Goal: Information Seeking & Learning: Find contact information

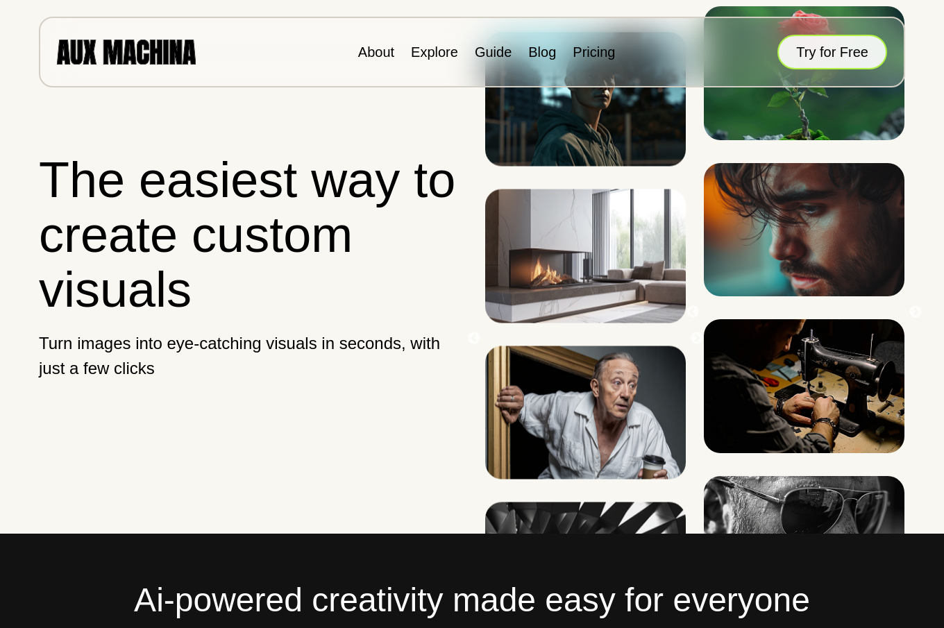
click at [840, 54] on button "Try for Free" at bounding box center [833, 52] width 110 height 35
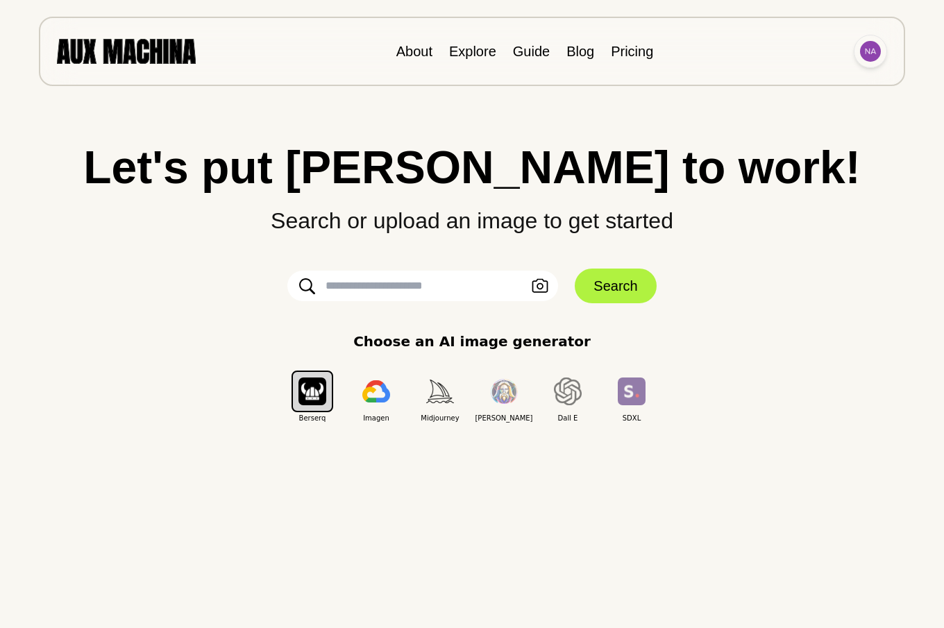
click at [873, 56] on img at bounding box center [870, 51] width 21 height 21
click at [788, 84] on li "Dashboard" at bounding box center [818, 83] width 139 height 31
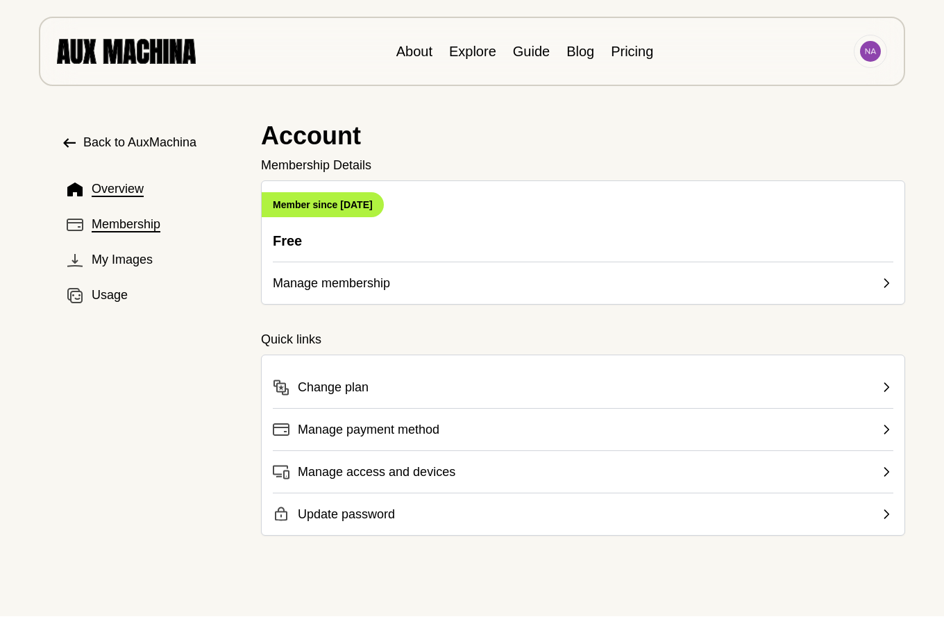
click at [126, 222] on span "Membership" at bounding box center [126, 224] width 69 height 19
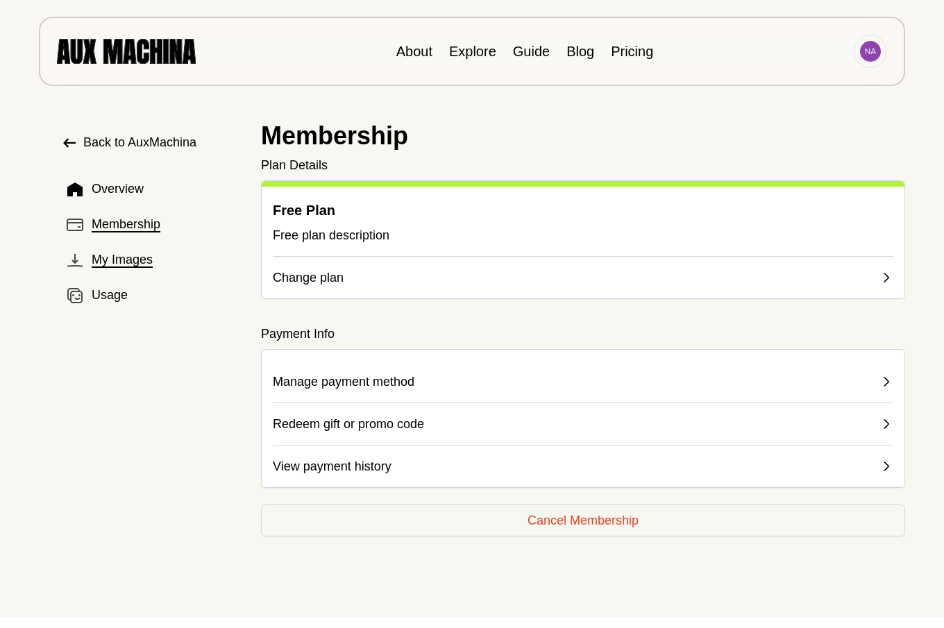
click at [130, 262] on span "My Images" at bounding box center [122, 260] width 61 height 19
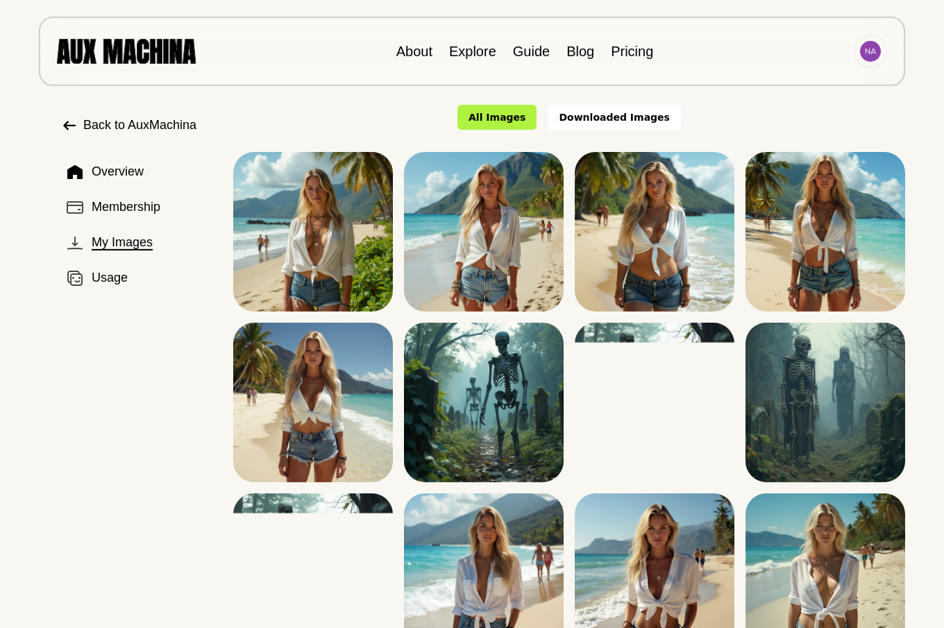
scroll to position [10, 0]
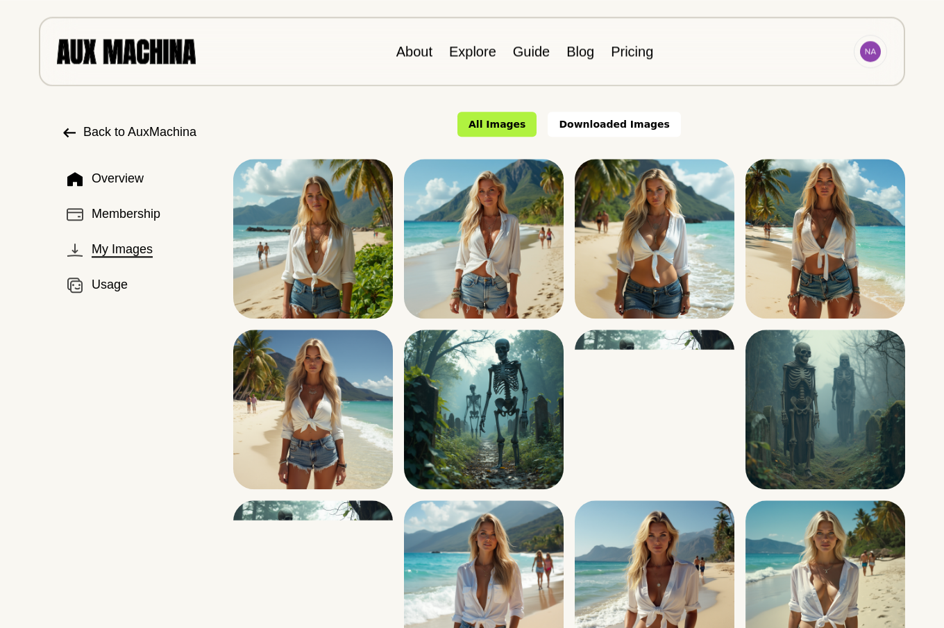
click at [121, 426] on div "Back to AuxMachina Overview Membership My Images Usage" at bounding box center [125, 420] width 194 height 639
click at [61, 356] on div "Back to AuxMachina Overview Membership My Images Usage" at bounding box center [125, 420] width 194 height 639
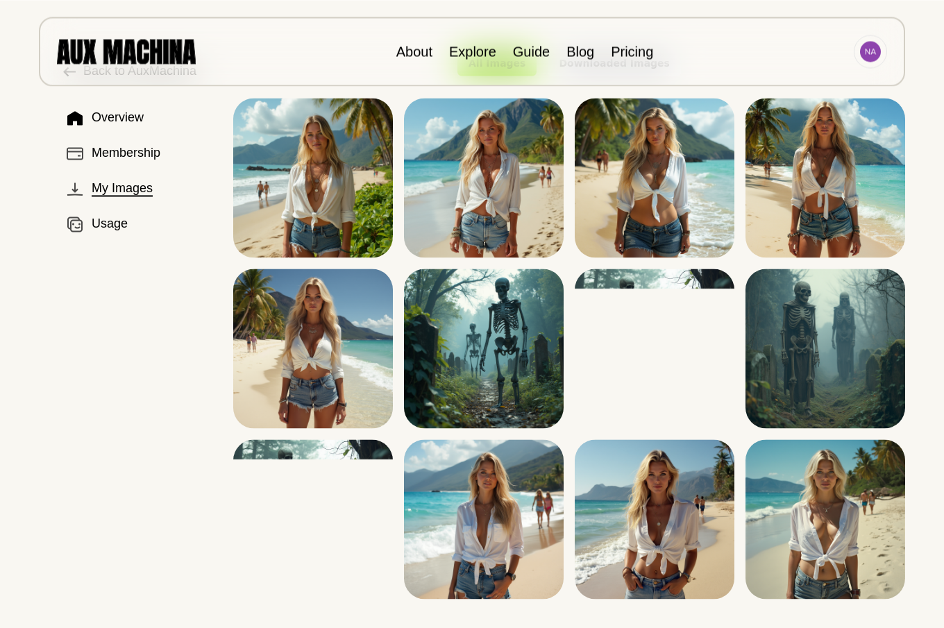
scroll to position [0, 0]
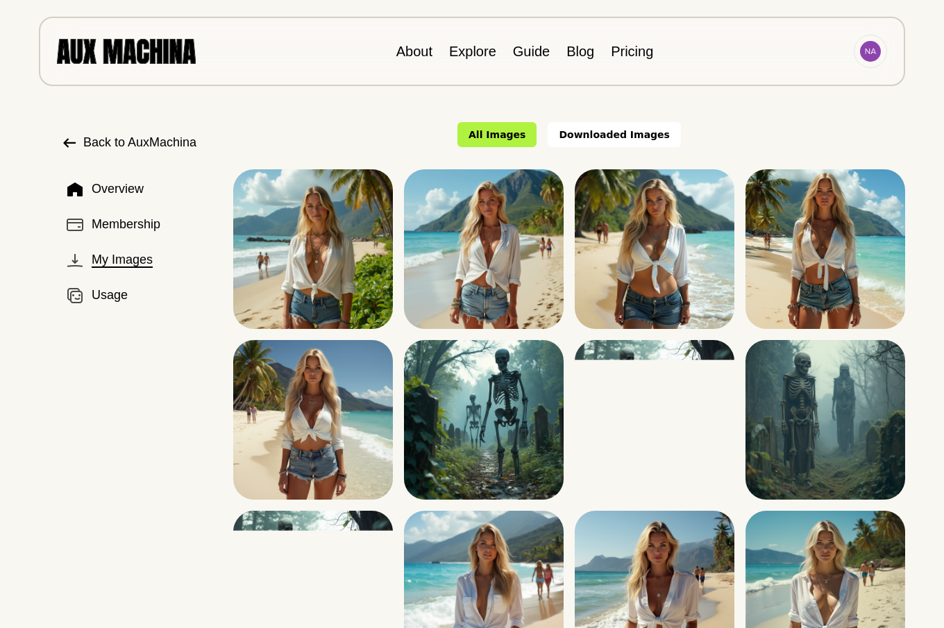
click at [109, 412] on div "Back to AuxMachina Overview Membership My Images Usage" at bounding box center [125, 430] width 194 height 639
click at [520, 134] on button "All Images" at bounding box center [497, 134] width 79 height 25
click at [120, 260] on span "My Images" at bounding box center [122, 260] width 61 height 19
click at [113, 297] on span "Usage" at bounding box center [110, 295] width 36 height 19
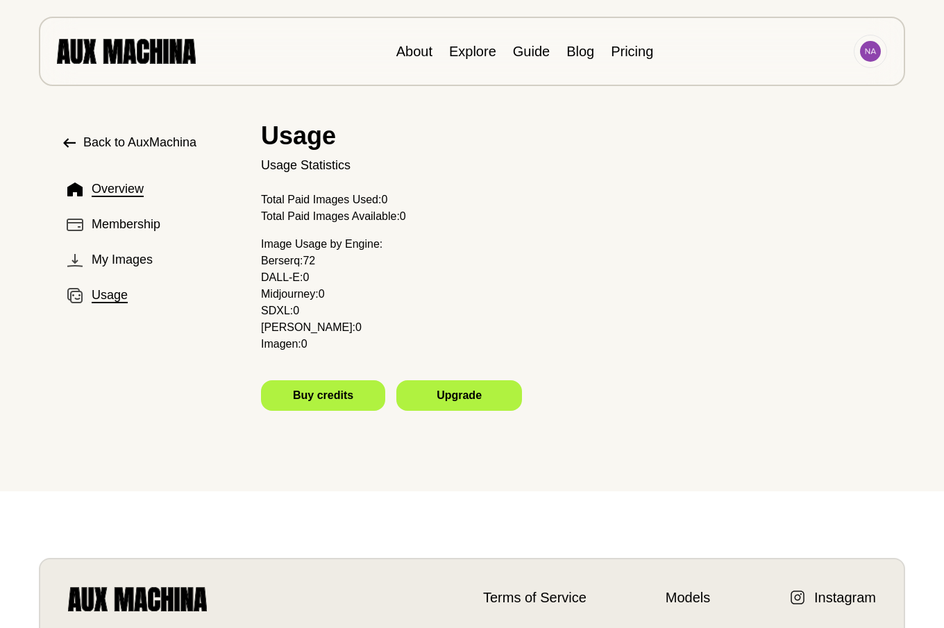
click at [108, 189] on span "Overview" at bounding box center [118, 189] width 52 height 19
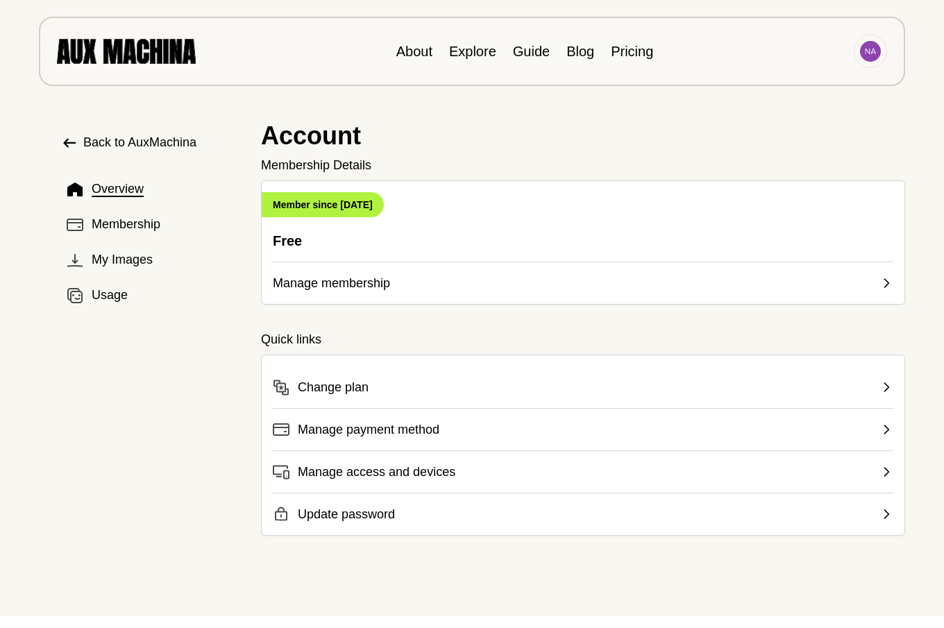
click at [296, 285] on span "Manage membership" at bounding box center [331, 283] width 117 height 19
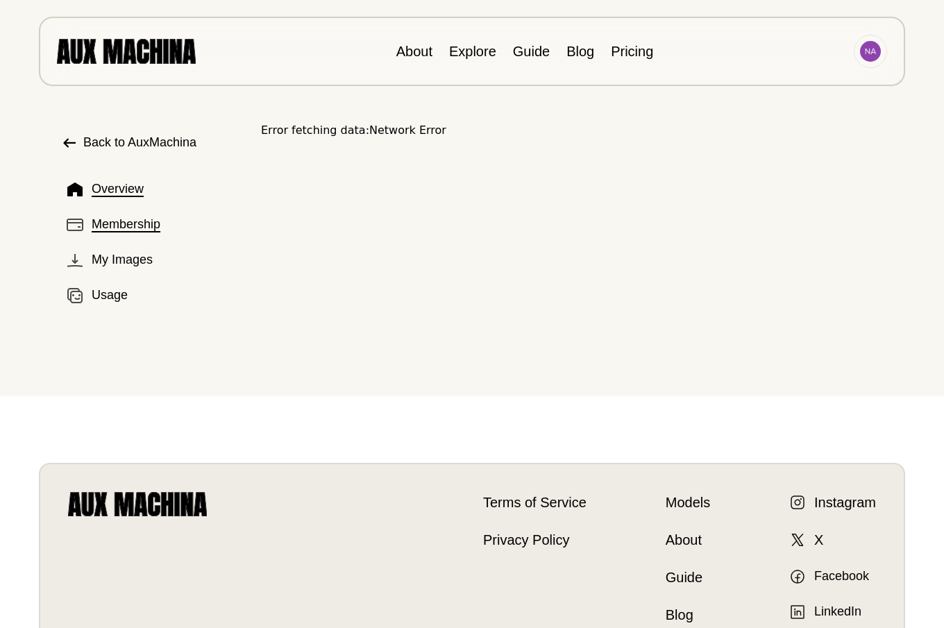
click at [135, 229] on span "Membership" at bounding box center [126, 224] width 69 height 19
click at [102, 190] on span "Overview" at bounding box center [118, 189] width 52 height 19
click at [146, 139] on span "Back to AuxMachina" at bounding box center [139, 142] width 113 height 19
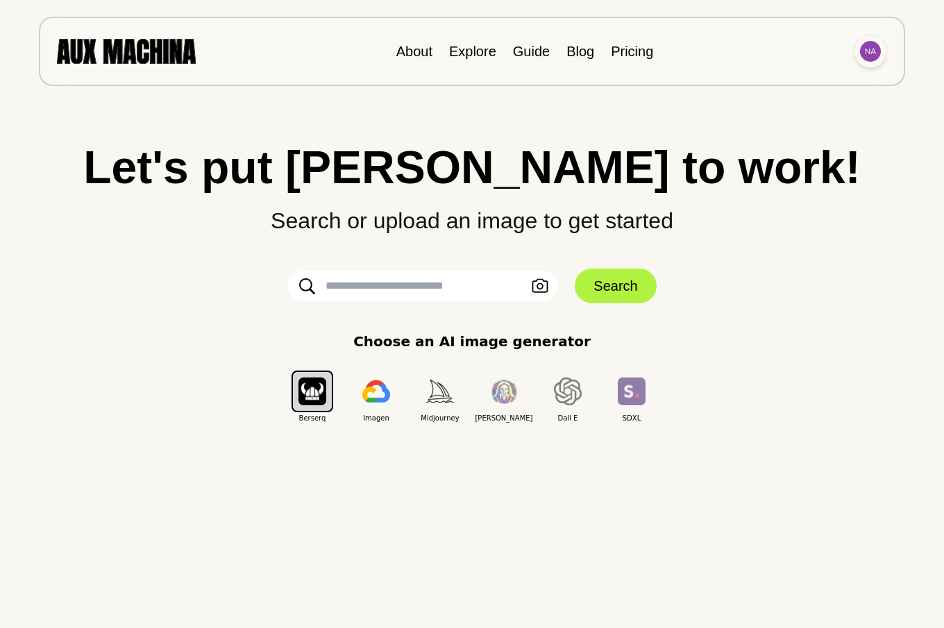
click at [870, 55] on img at bounding box center [870, 51] width 21 height 21
click at [765, 83] on li "Dashboard" at bounding box center [818, 83] width 139 height 31
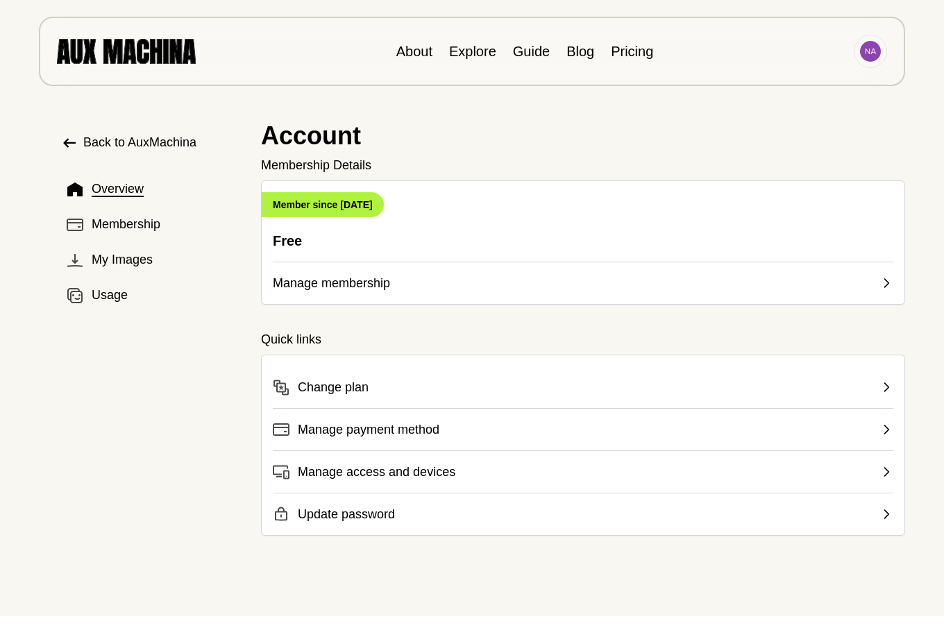
click at [334, 385] on span "Change plan" at bounding box center [333, 387] width 71 height 19
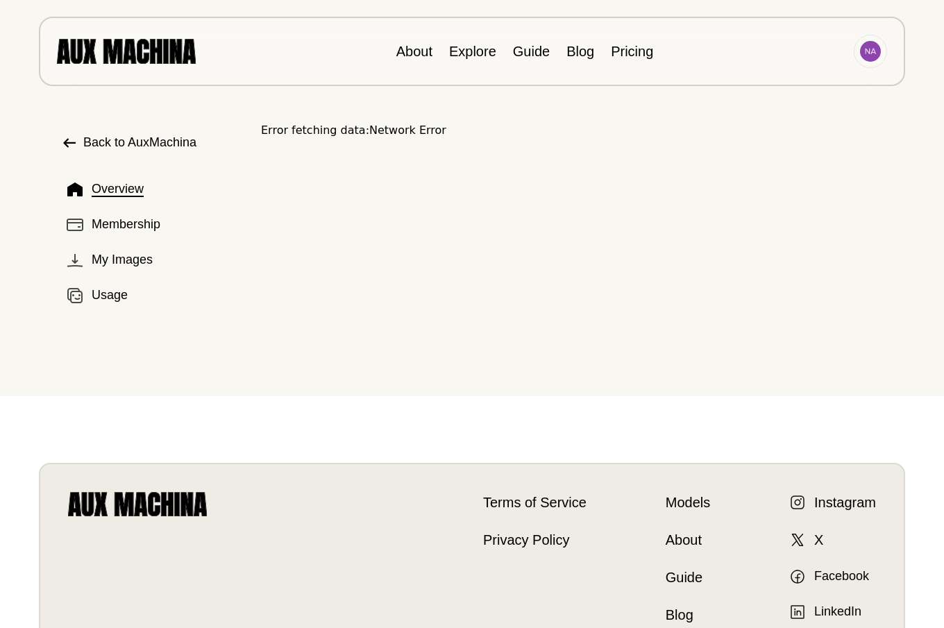
click at [99, 142] on span "Back to AuxMachina" at bounding box center [139, 142] width 113 height 19
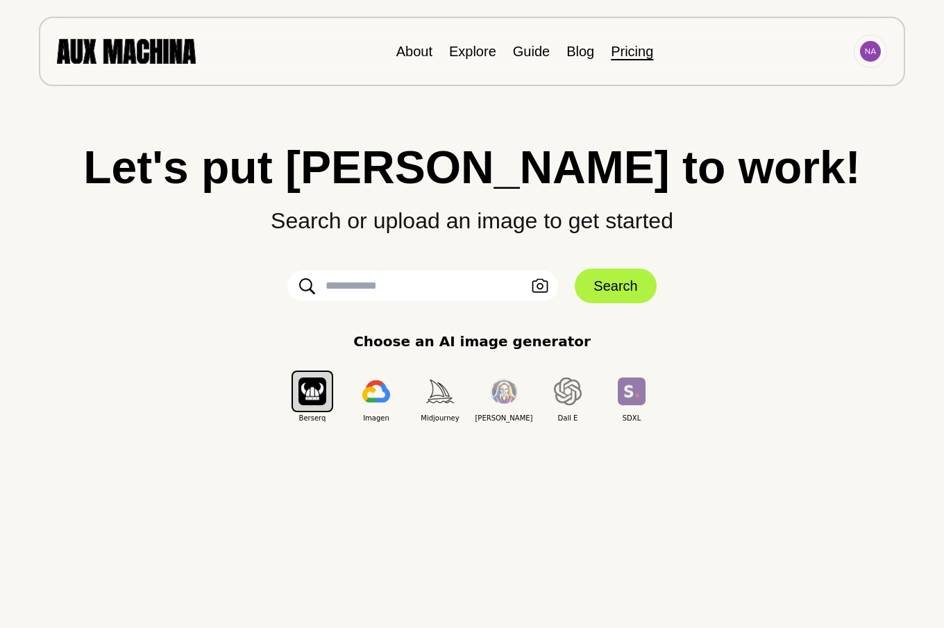
click at [636, 53] on link "Pricing" at bounding box center [632, 51] width 42 height 15
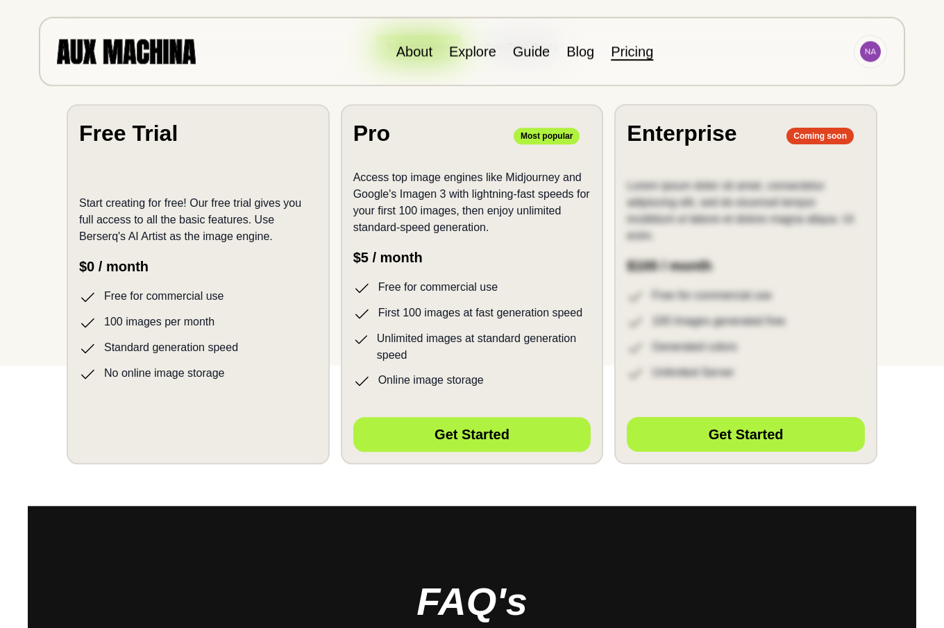
scroll to position [283, 0]
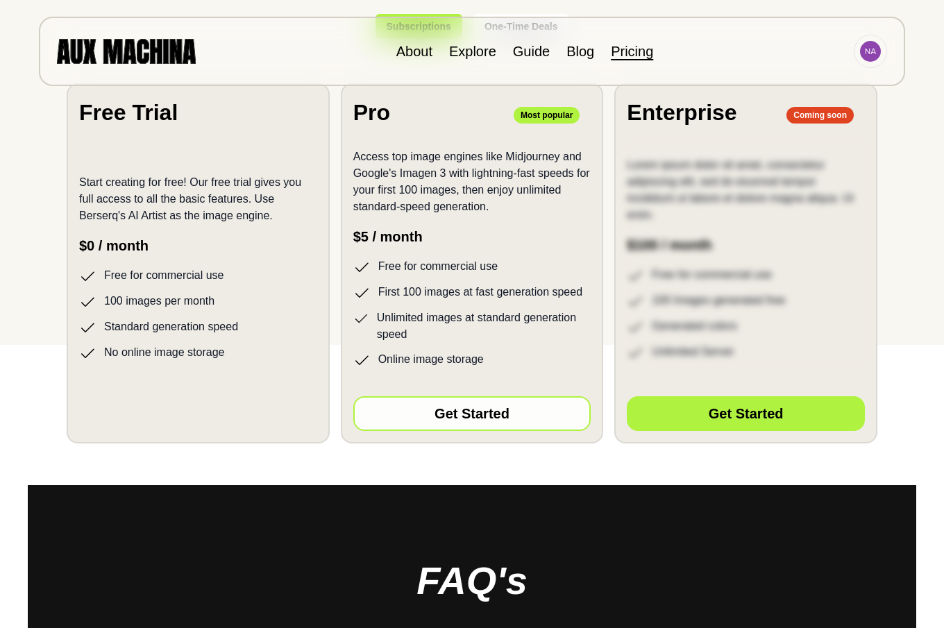
click at [433, 415] on button "Get Started" at bounding box center [472, 414] width 238 height 35
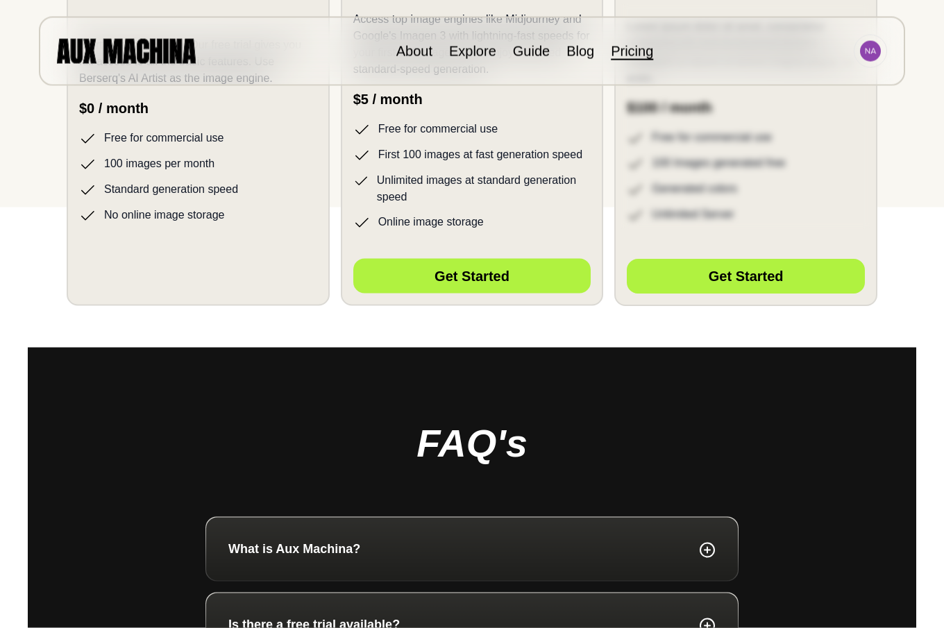
scroll to position [425, 0]
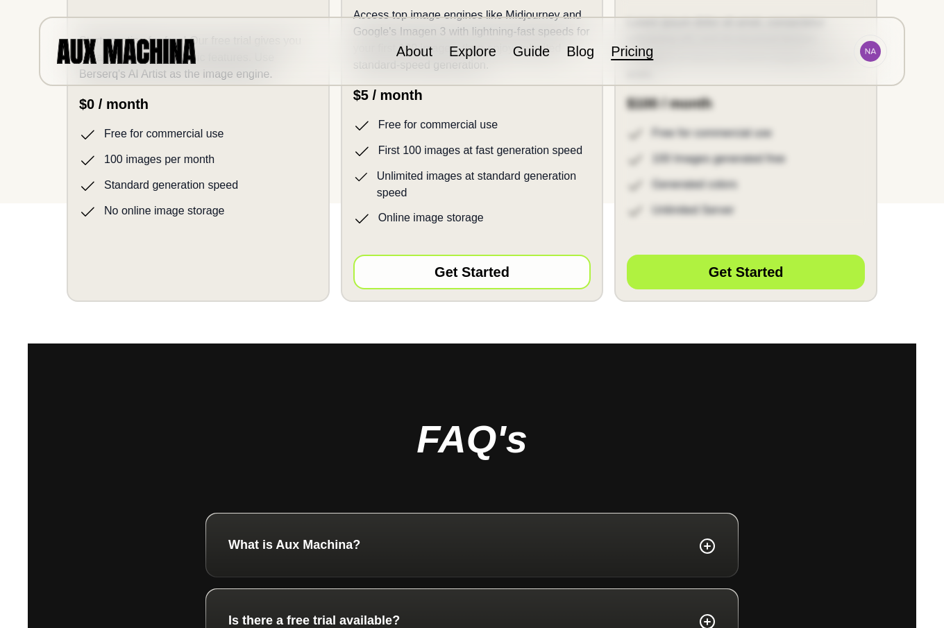
click at [454, 269] on button "Get Started" at bounding box center [472, 272] width 238 height 35
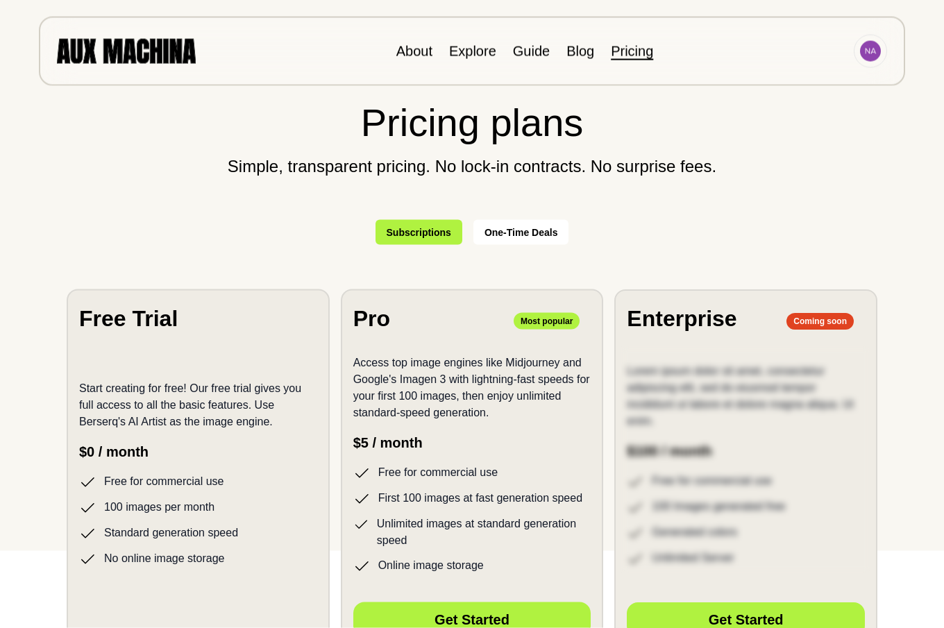
scroll to position [0, 0]
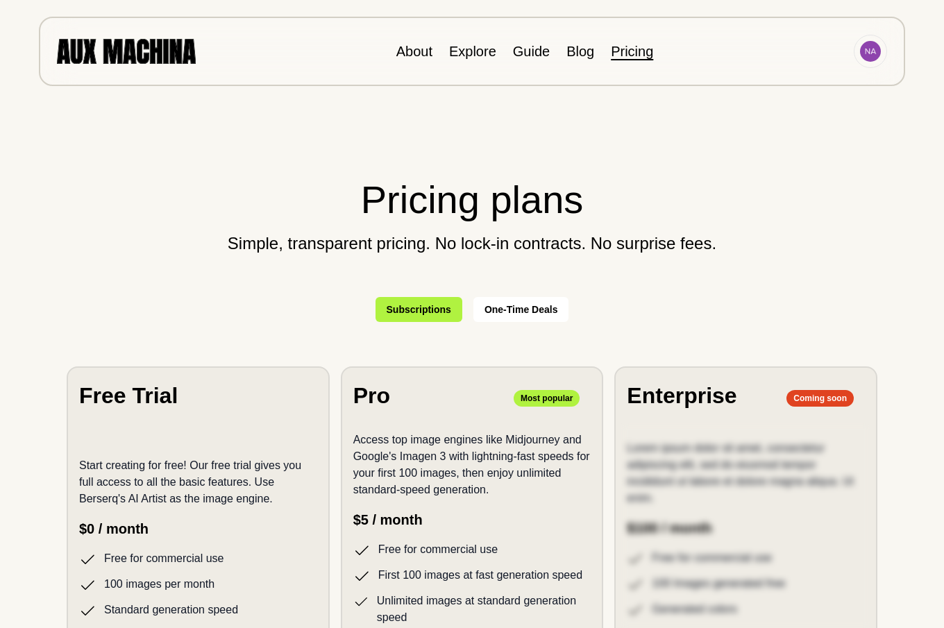
click at [428, 310] on button "Subscriptions" at bounding box center [419, 309] width 87 height 25
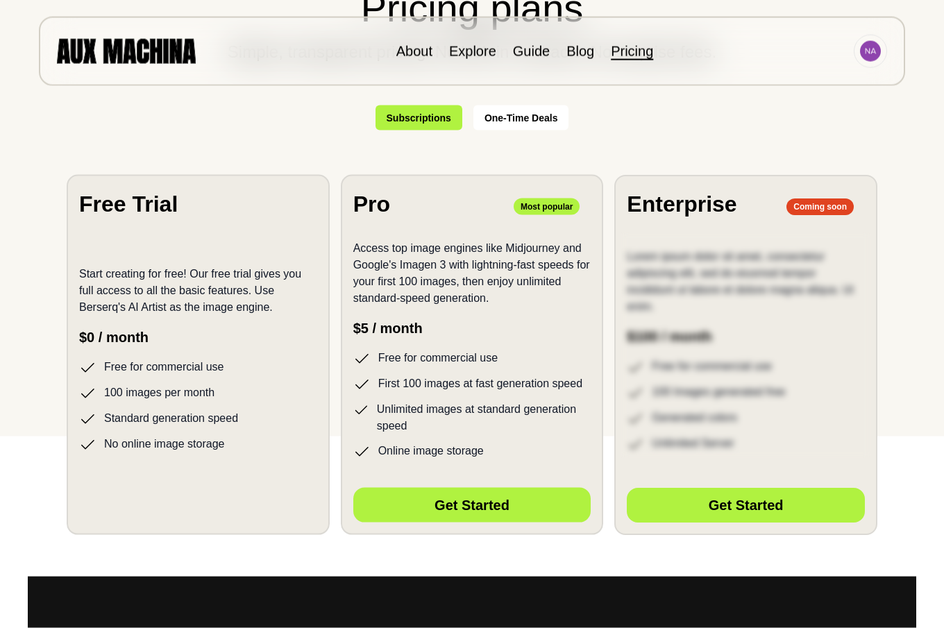
scroll to position [283, 0]
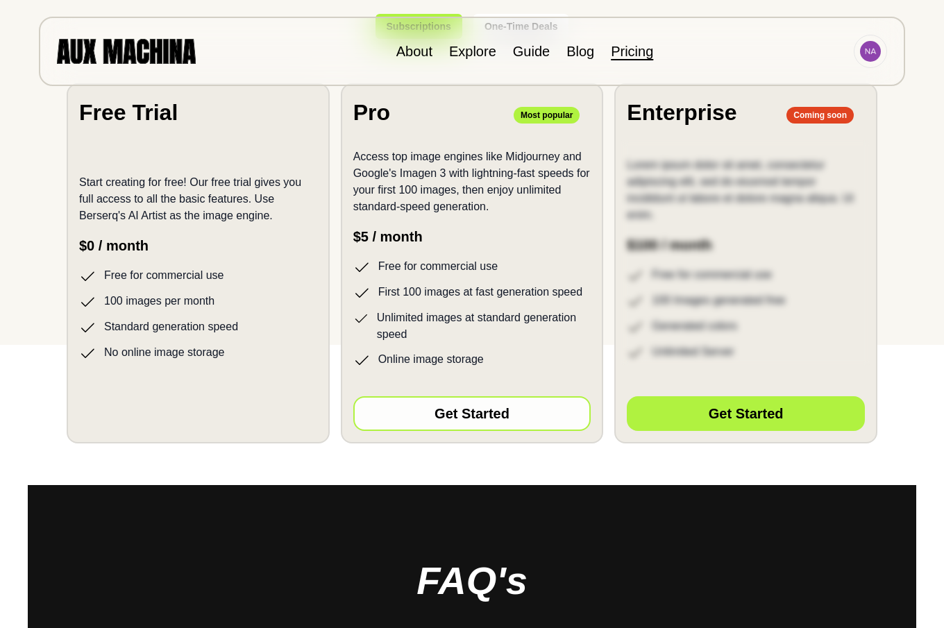
click at [465, 416] on button "Get Started" at bounding box center [472, 414] width 238 height 35
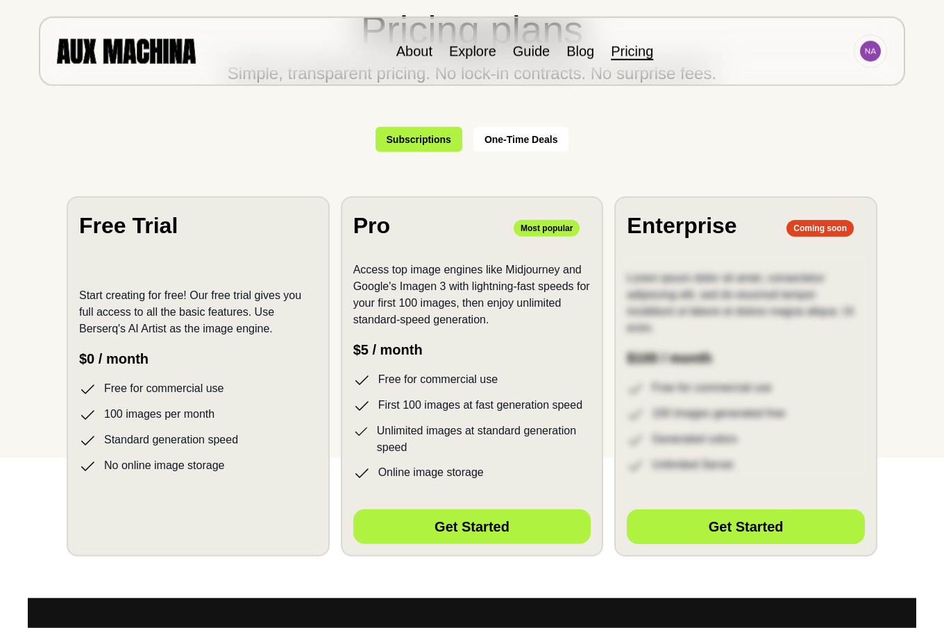
scroll to position [0, 0]
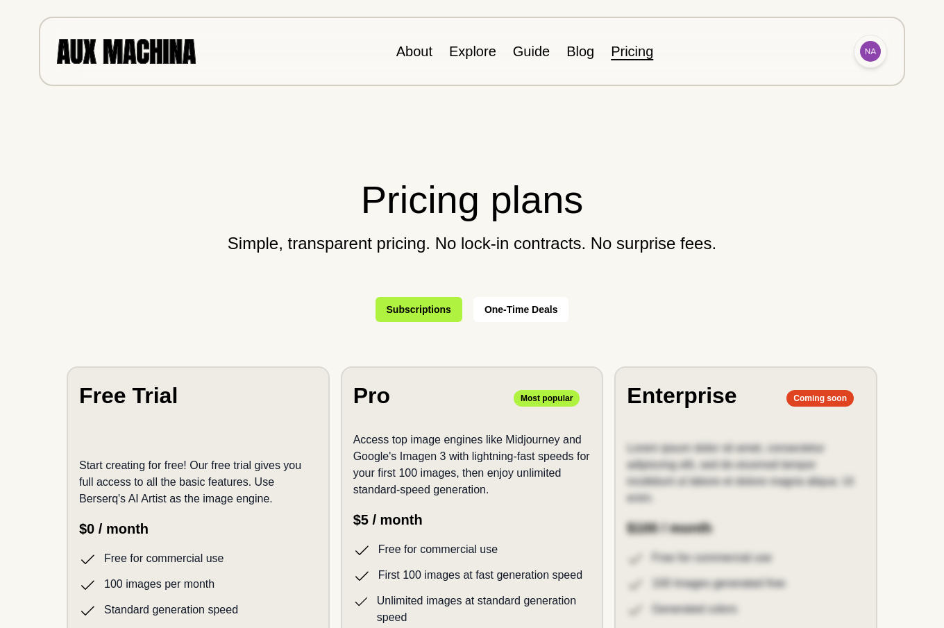
click at [869, 51] on img at bounding box center [870, 51] width 21 height 21
click at [790, 85] on li "Dashboard" at bounding box center [818, 83] width 139 height 31
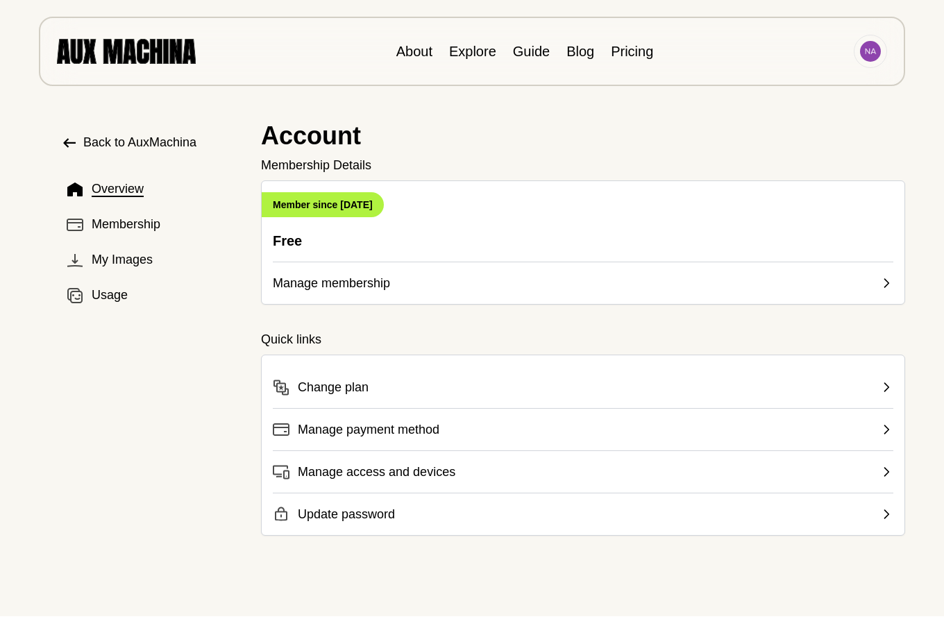
click at [326, 383] on span "Change plan" at bounding box center [333, 387] width 71 height 19
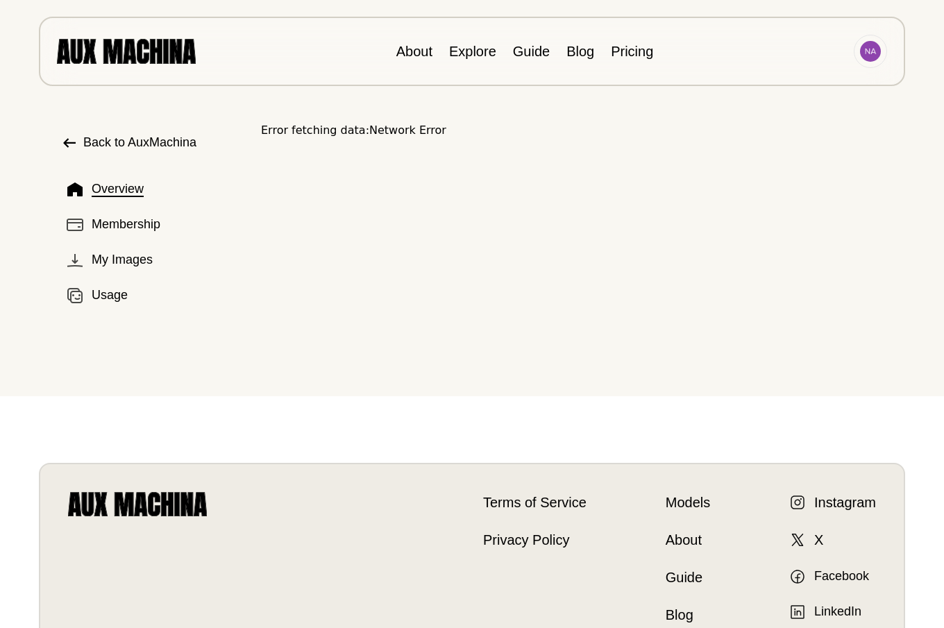
click at [117, 190] on span "Overview" at bounding box center [118, 189] width 52 height 19
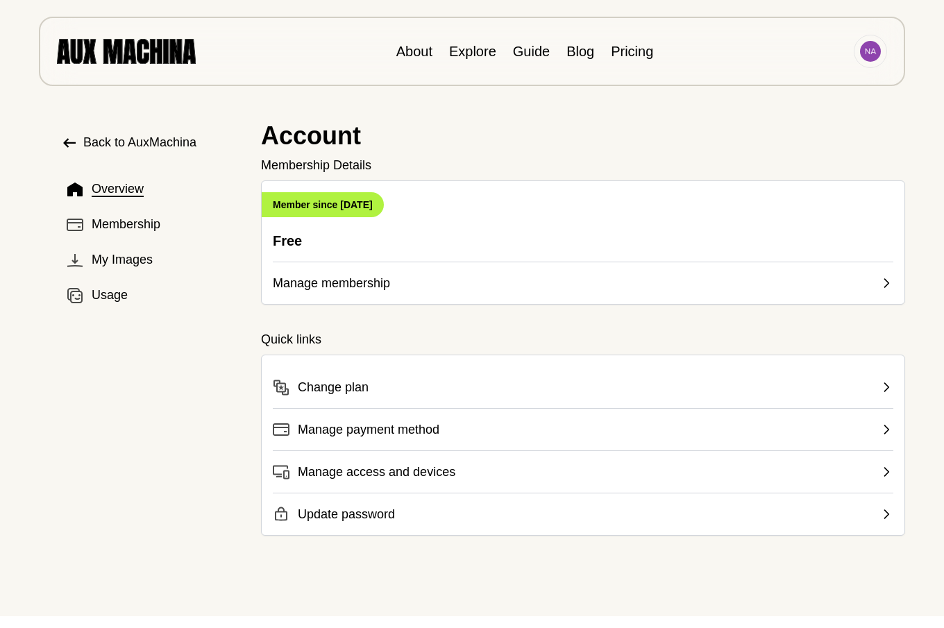
click at [308, 283] on span "Manage membership" at bounding box center [331, 283] width 117 height 19
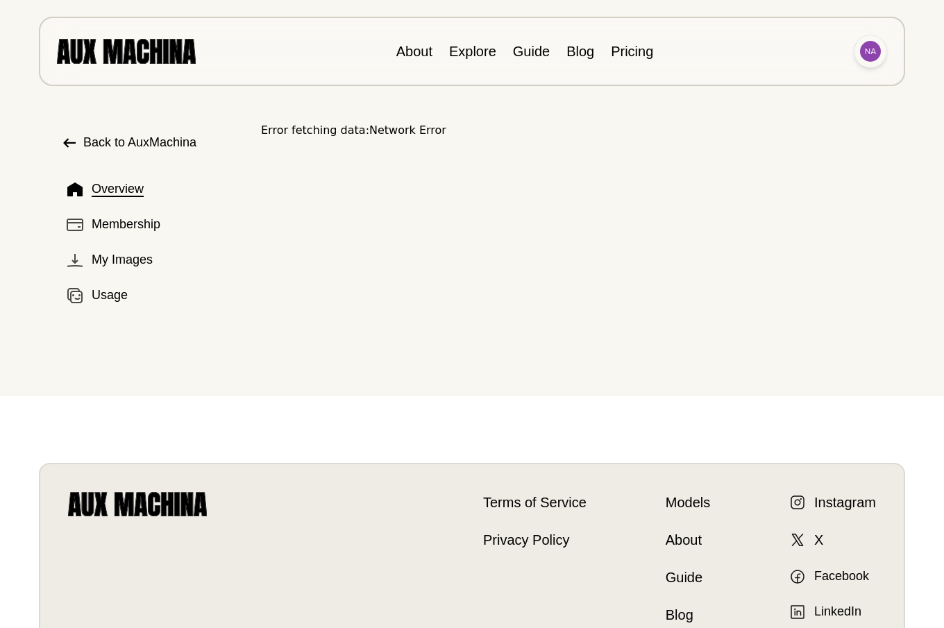
click at [878, 52] on img at bounding box center [870, 51] width 21 height 21
click at [791, 81] on li "Dashboard" at bounding box center [818, 83] width 139 height 31
click at [120, 141] on span "Back to AuxMachina" at bounding box center [139, 142] width 113 height 19
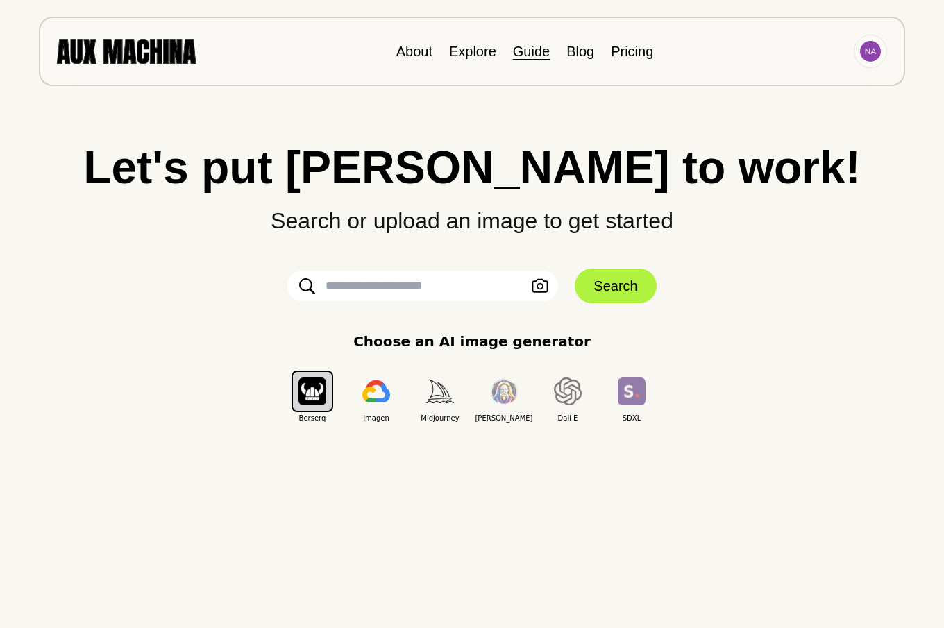
click at [539, 49] on link "Guide" at bounding box center [531, 51] width 37 height 15
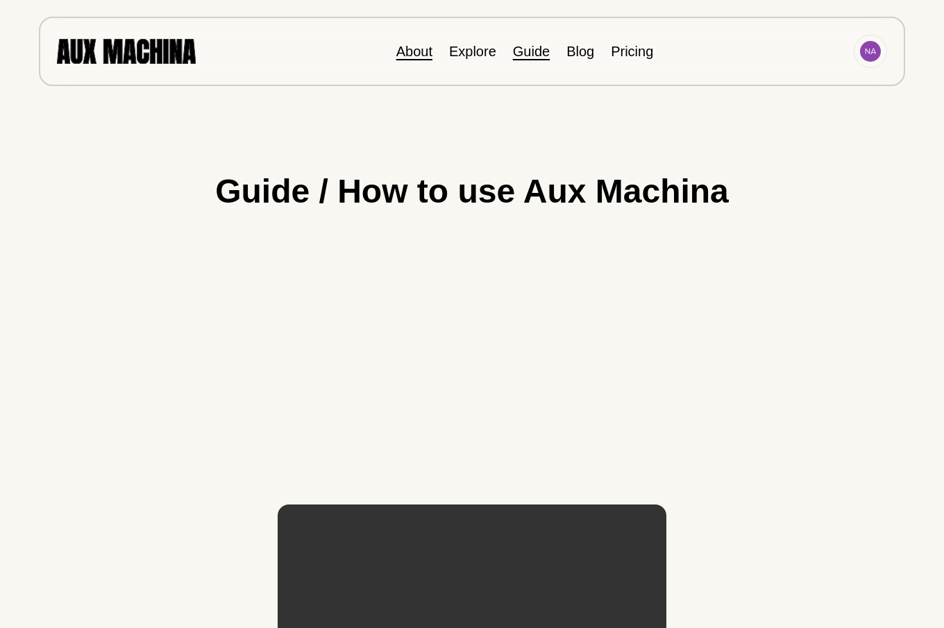
click at [422, 53] on link "About" at bounding box center [415, 51] width 36 height 15
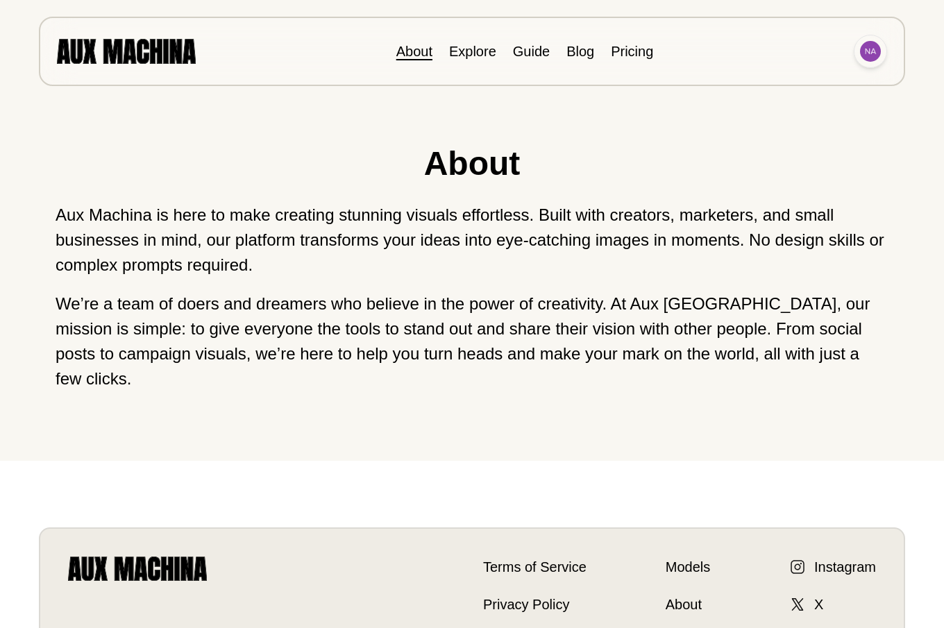
click at [877, 54] on img at bounding box center [870, 51] width 21 height 21
click at [474, 50] on link "Explore" at bounding box center [472, 51] width 47 height 15
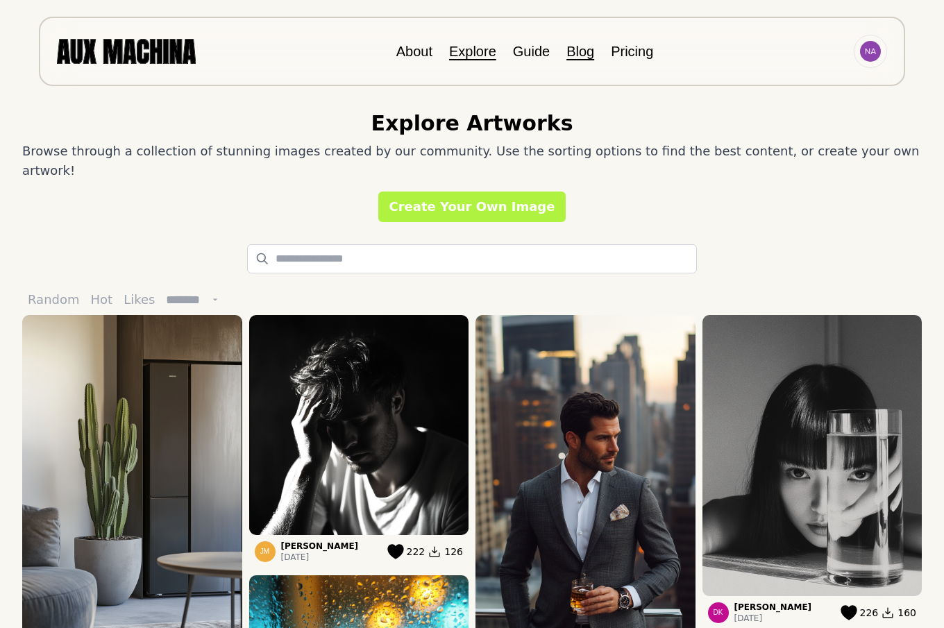
click at [583, 53] on link "Blog" at bounding box center [581, 51] width 28 height 15
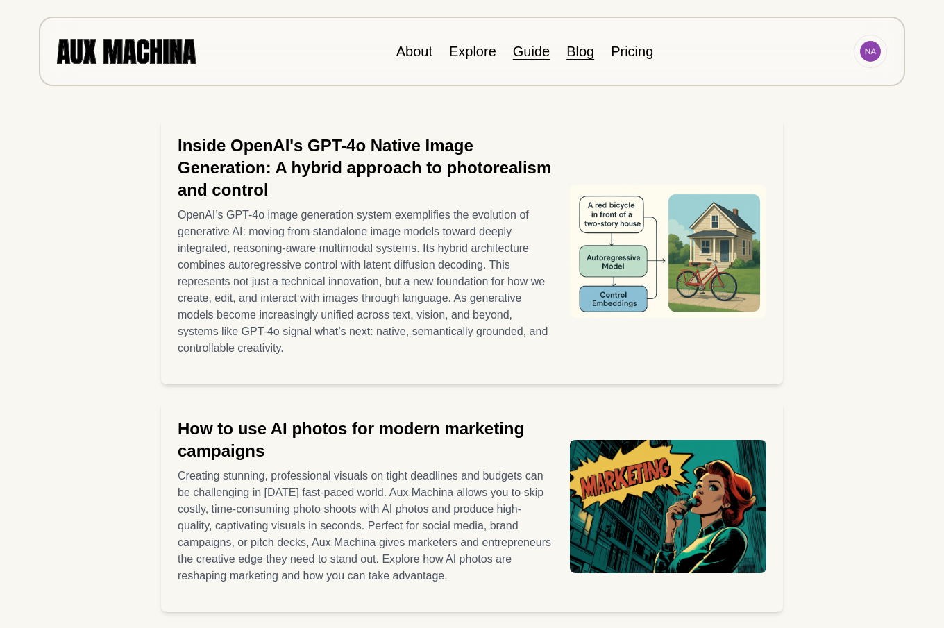
click at [538, 49] on link "Guide" at bounding box center [531, 51] width 37 height 15
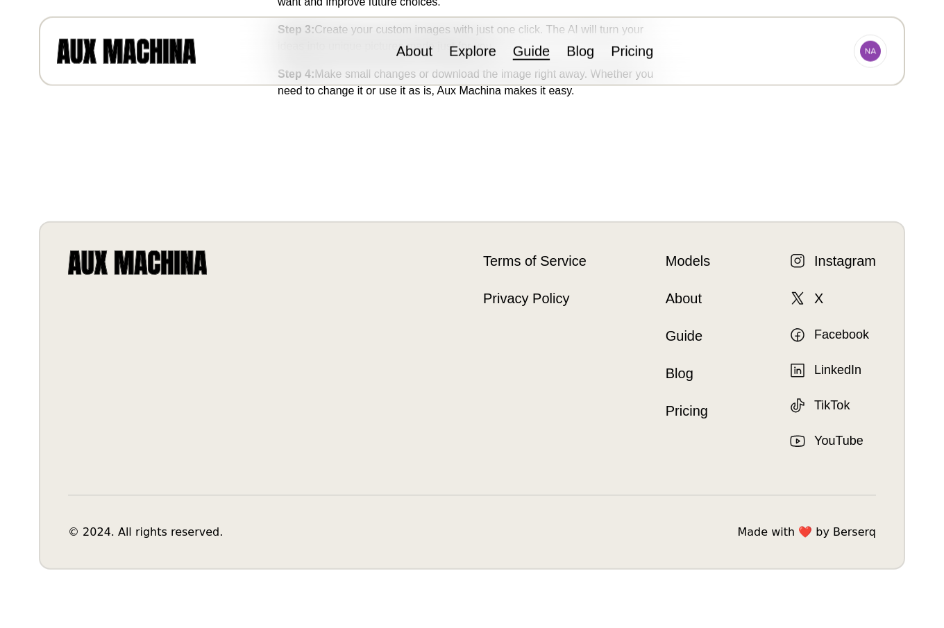
scroll to position [813, 0]
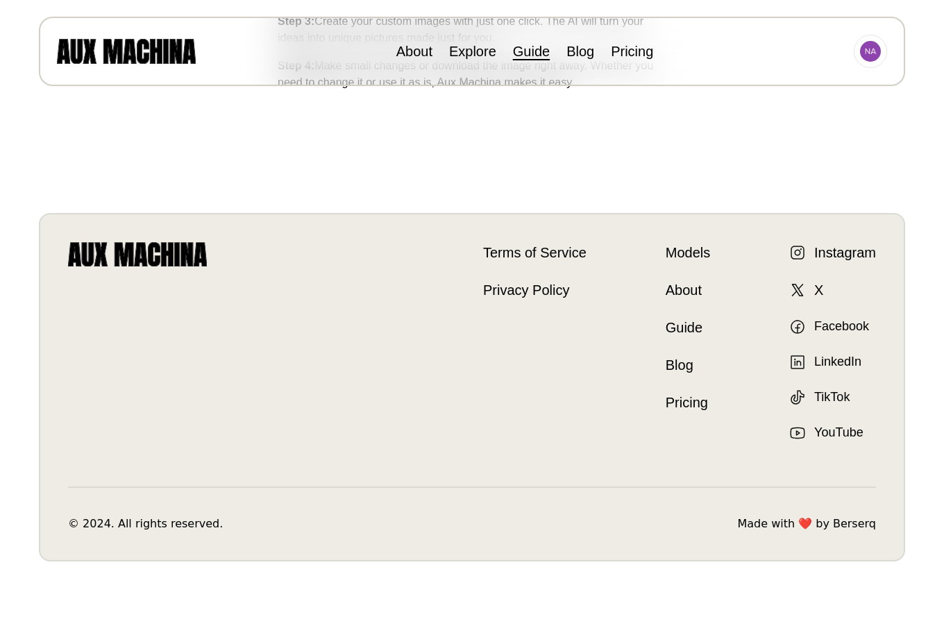
click at [677, 291] on link "About" at bounding box center [688, 290] width 44 height 21
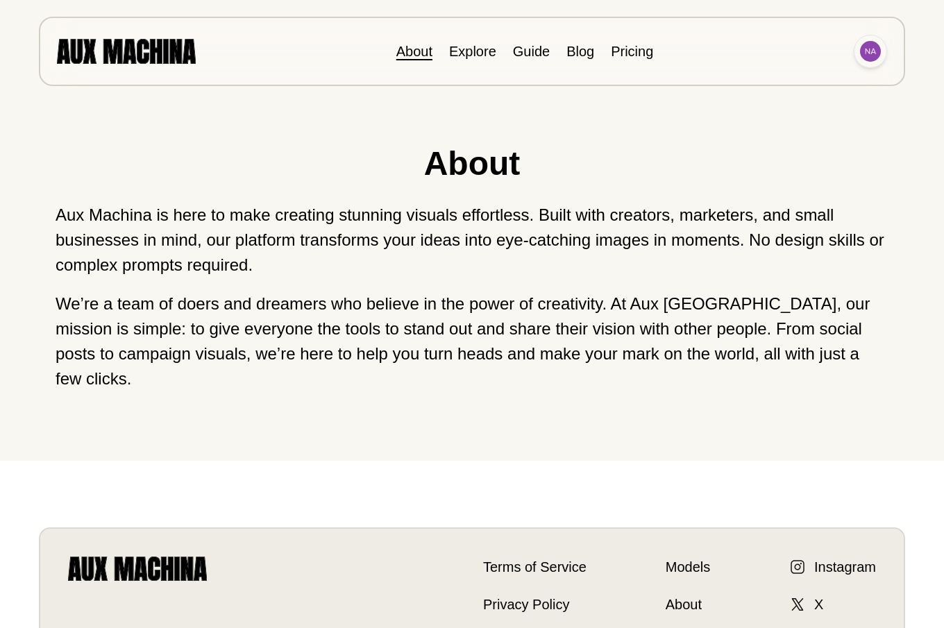
click at [872, 52] on img at bounding box center [870, 51] width 21 height 21
click at [799, 81] on li "Dashboard" at bounding box center [818, 83] width 139 height 31
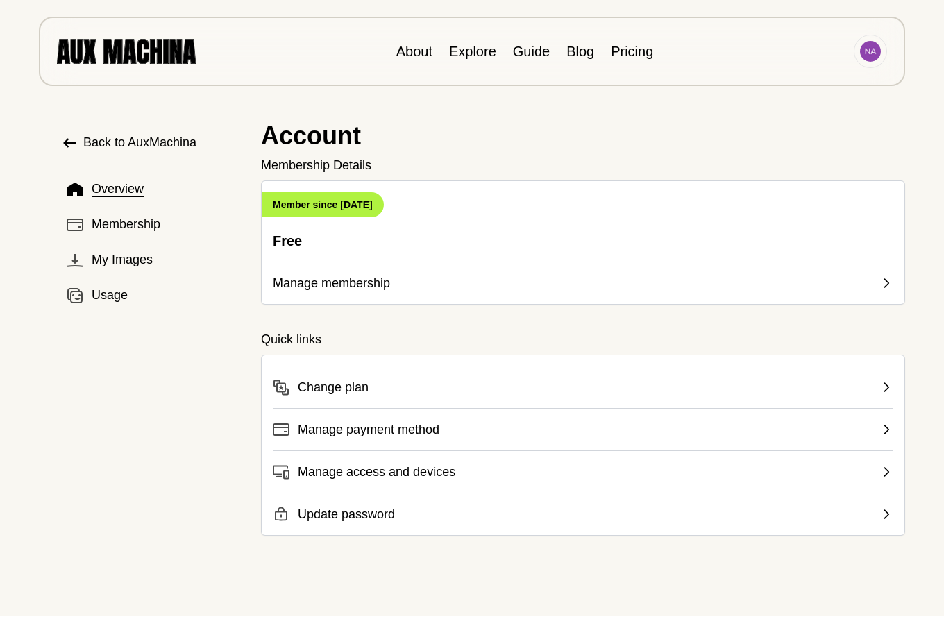
click at [340, 472] on span "Manage access and devices" at bounding box center [377, 472] width 158 height 19
click at [344, 433] on span "Manage payment method" at bounding box center [369, 429] width 142 height 19
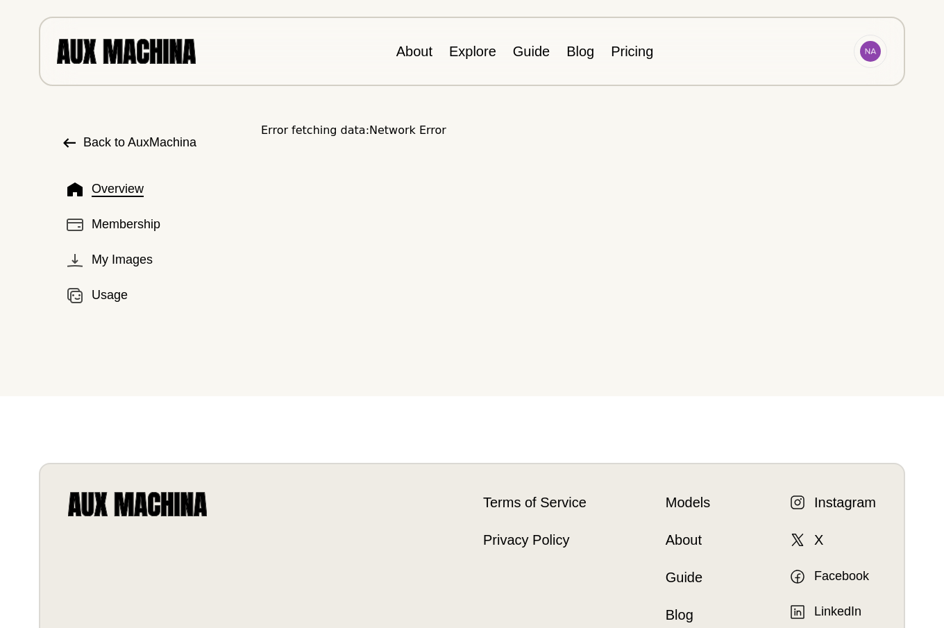
click at [101, 139] on span "Back to AuxMachina" at bounding box center [139, 142] width 113 height 19
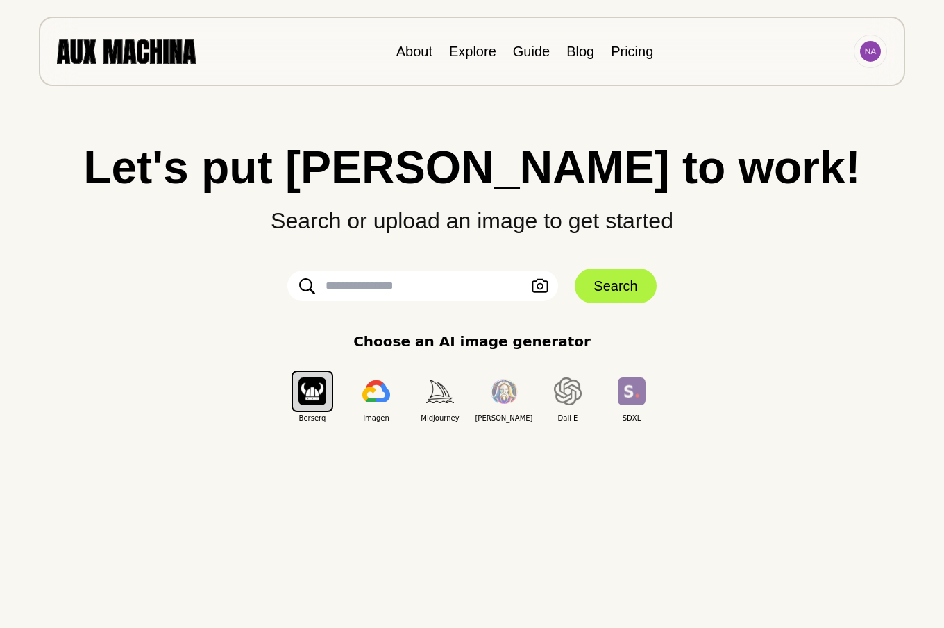
click at [147, 47] on img at bounding box center [126, 51] width 139 height 24
click at [415, 49] on link "About" at bounding box center [415, 51] width 36 height 15
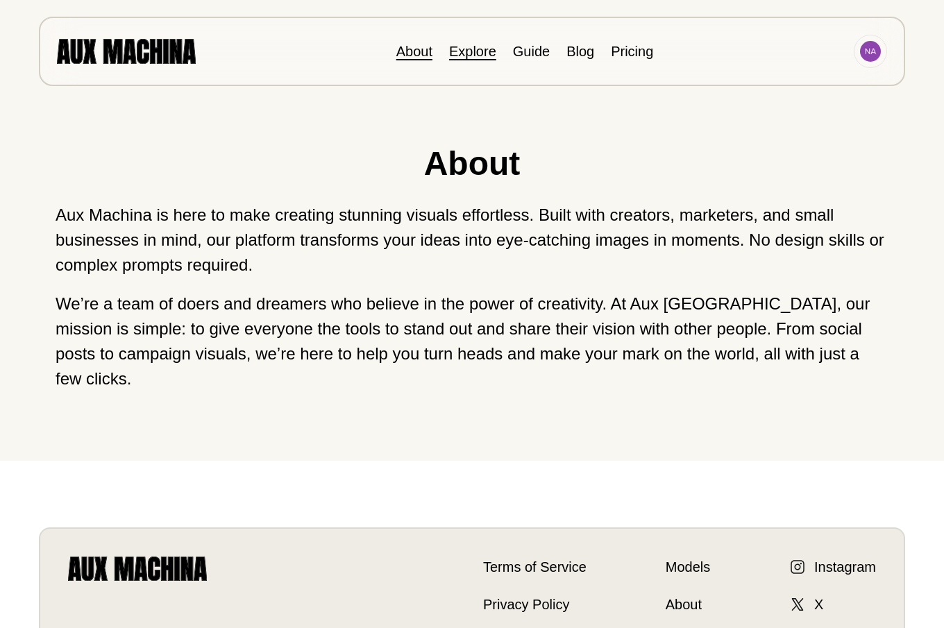
click at [472, 49] on link "Explore" at bounding box center [472, 51] width 47 height 15
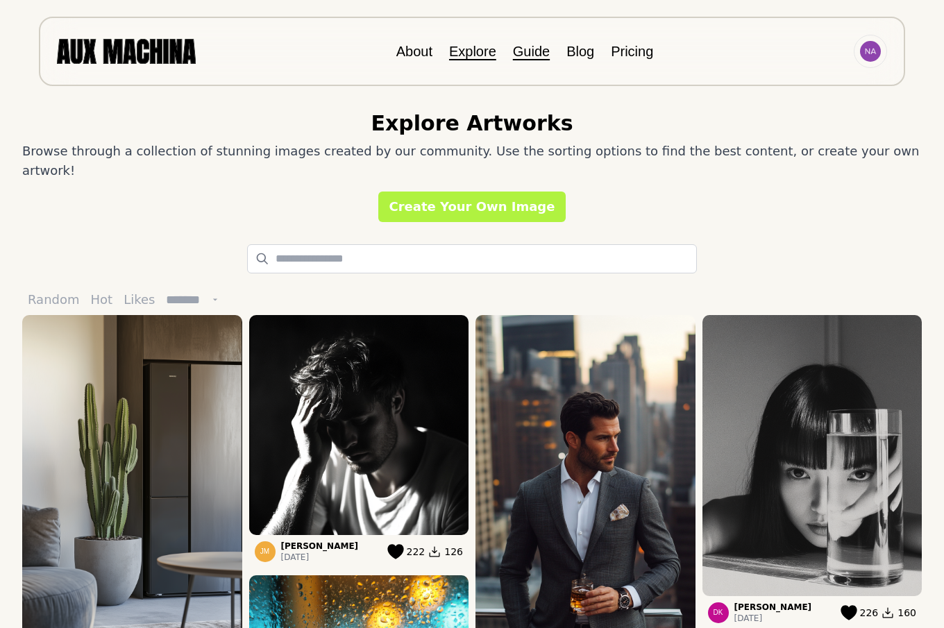
click at [538, 49] on link "Guide" at bounding box center [531, 51] width 37 height 15
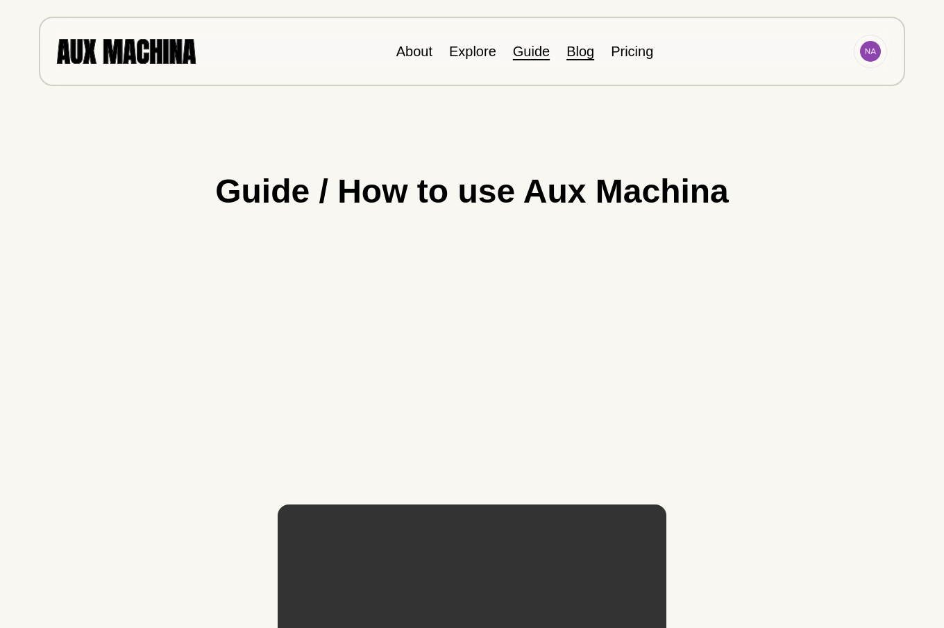
click at [583, 55] on link "Blog" at bounding box center [581, 51] width 28 height 15
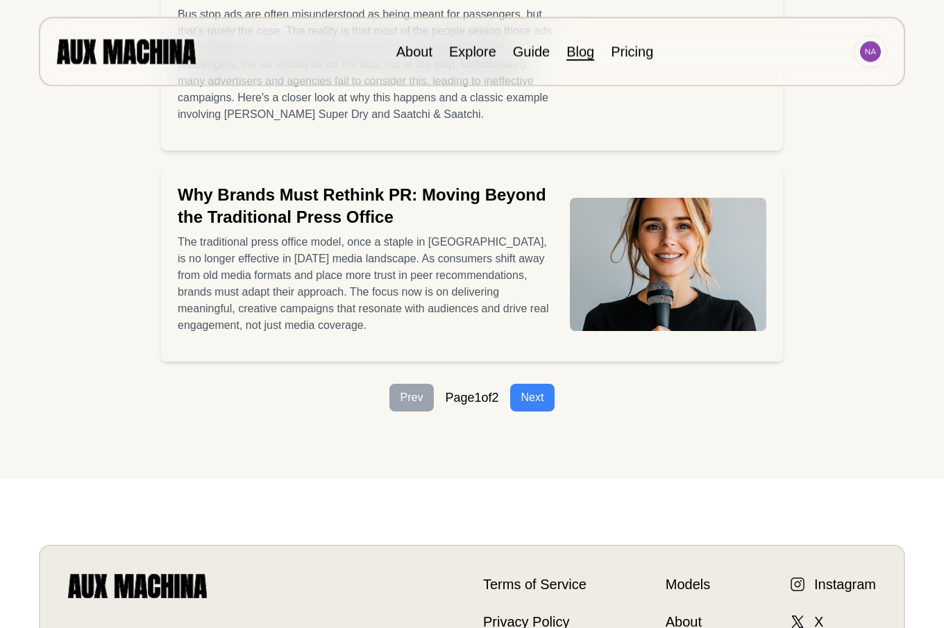
scroll to position [921, 0]
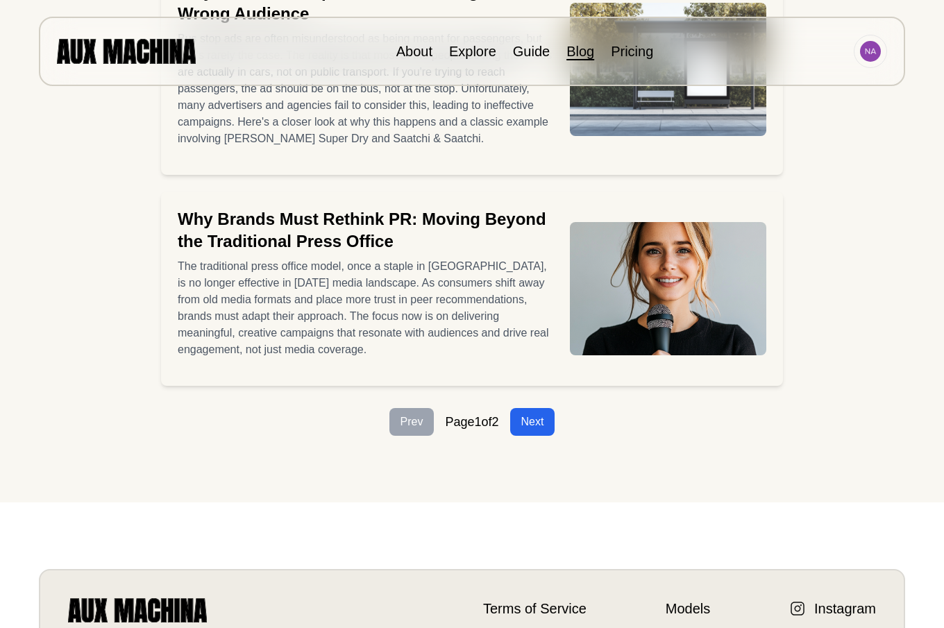
click at [540, 417] on button "Next" at bounding box center [532, 422] width 45 height 28
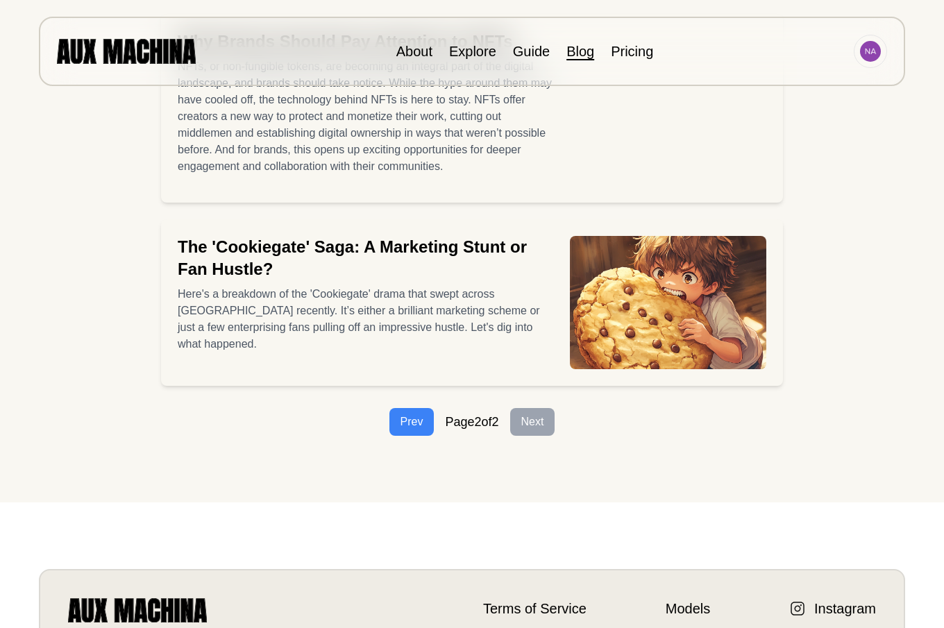
scroll to position [0, 0]
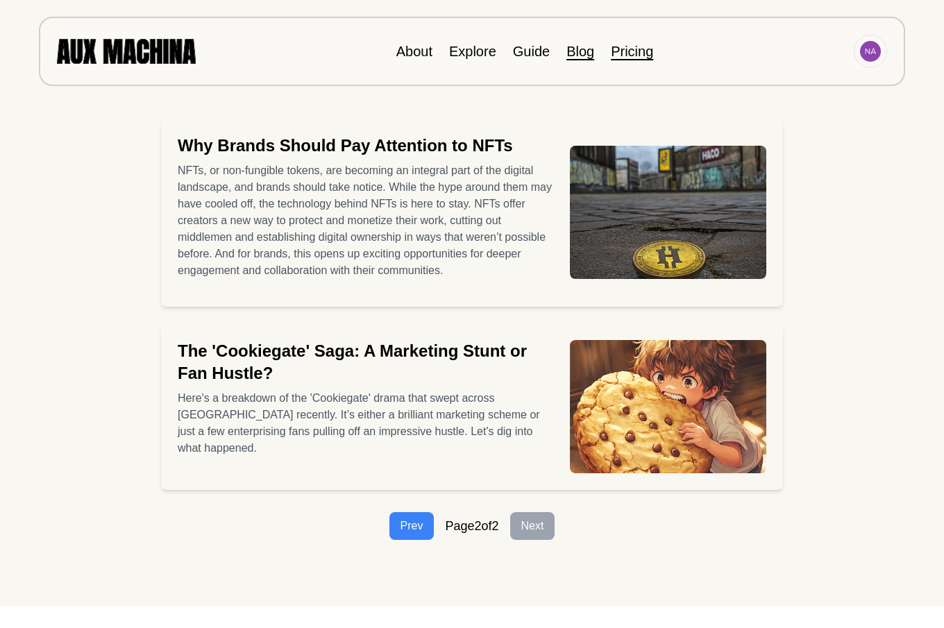
click at [632, 46] on link "Pricing" at bounding box center [632, 51] width 42 height 15
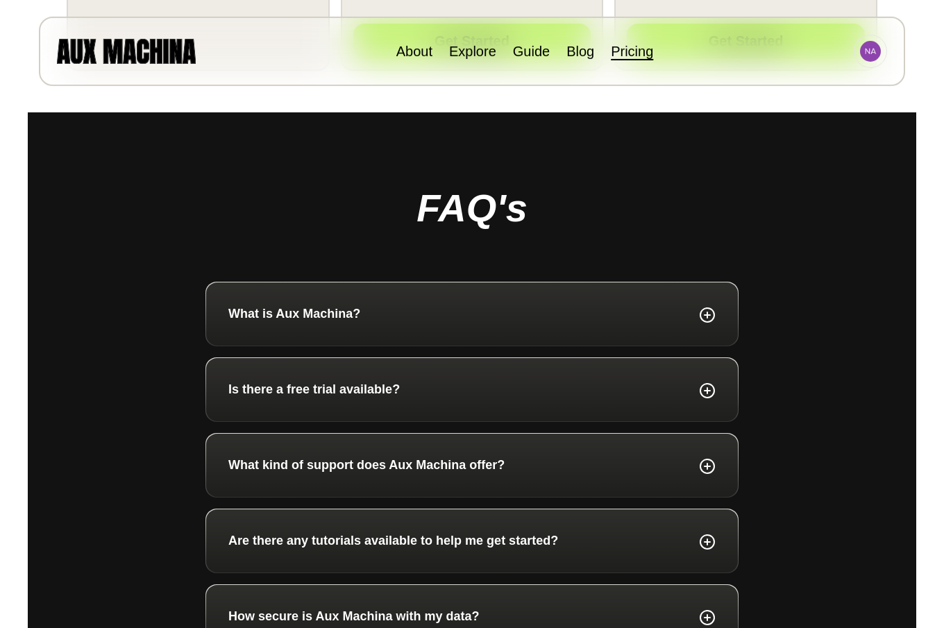
scroll to position [708, 0]
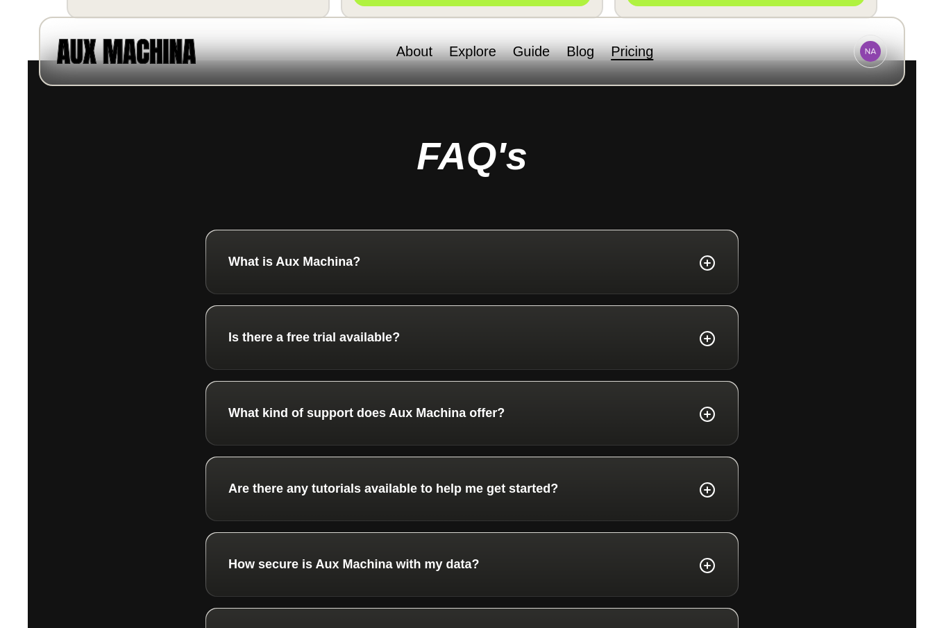
click at [358, 413] on p "What kind of support does Aux Machina offer?" at bounding box center [366, 413] width 276 height 19
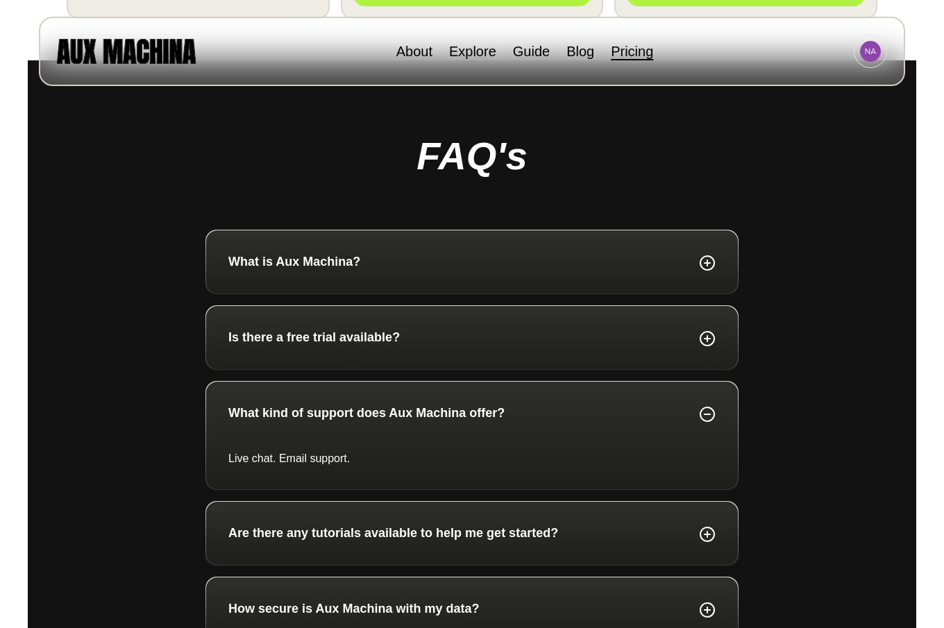
click at [324, 460] on p "Live chat. Email support." at bounding box center [472, 459] width 488 height 17
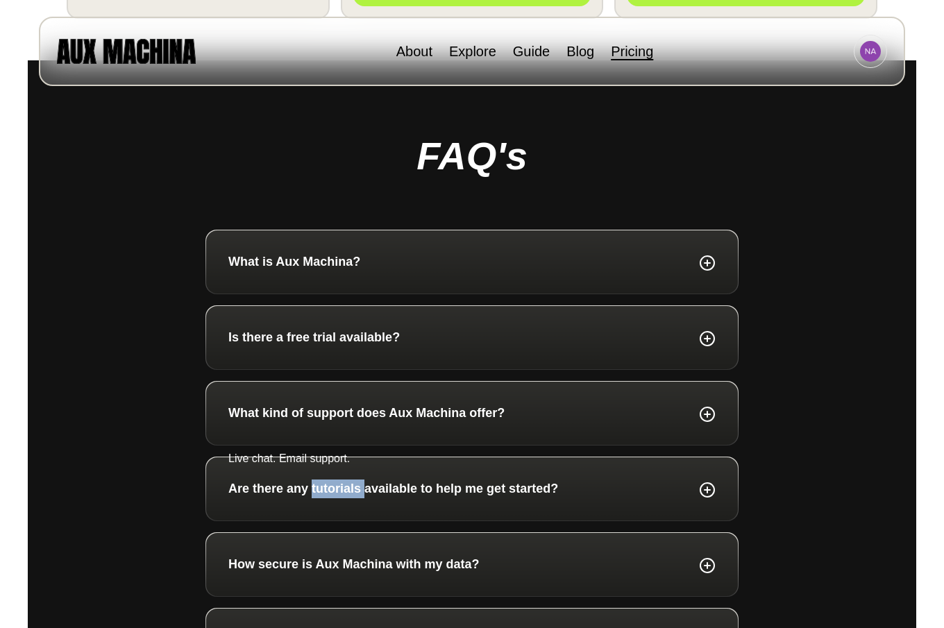
click at [324, 460] on div "Are there any tutorials available to help me get started?" at bounding box center [472, 489] width 532 height 63
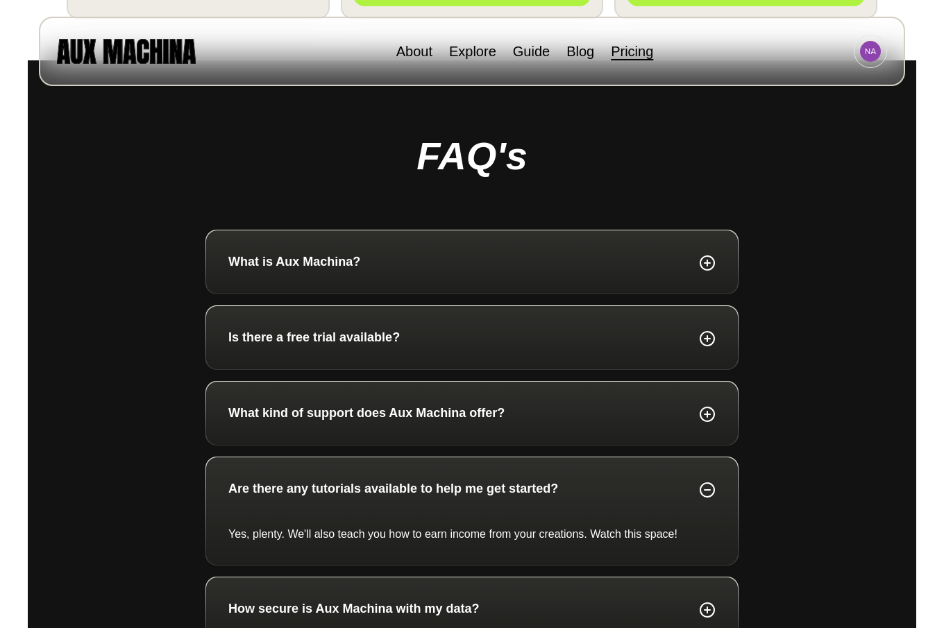
click at [312, 431] on div "What kind of support does Aux Machina offer?" at bounding box center [472, 413] width 532 height 63
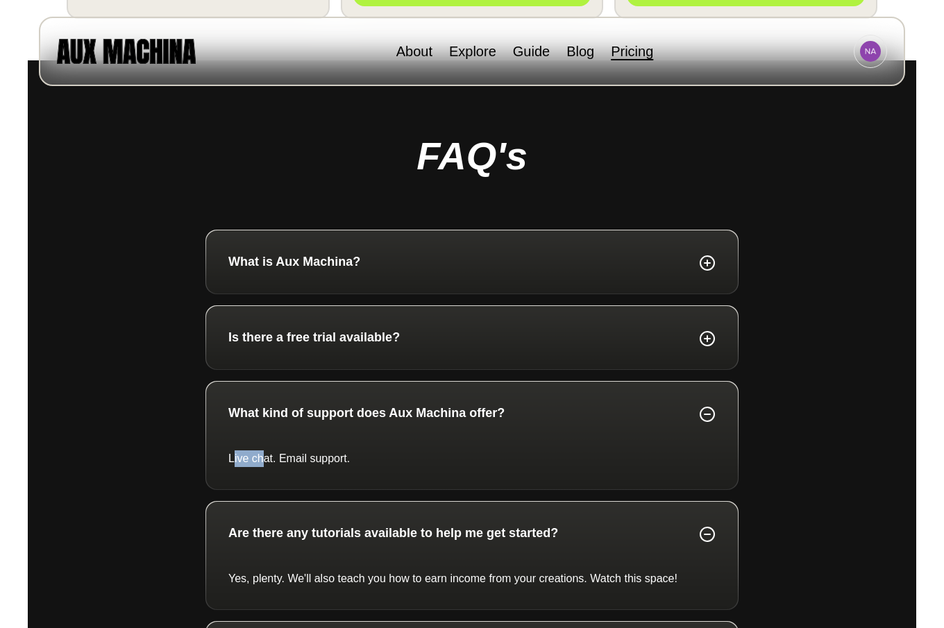
drag, startPoint x: 235, startPoint y: 461, endPoint x: 259, endPoint y: 456, distance: 24.3
click at [263, 456] on p "Live chat. Email support." at bounding box center [472, 459] width 488 height 17
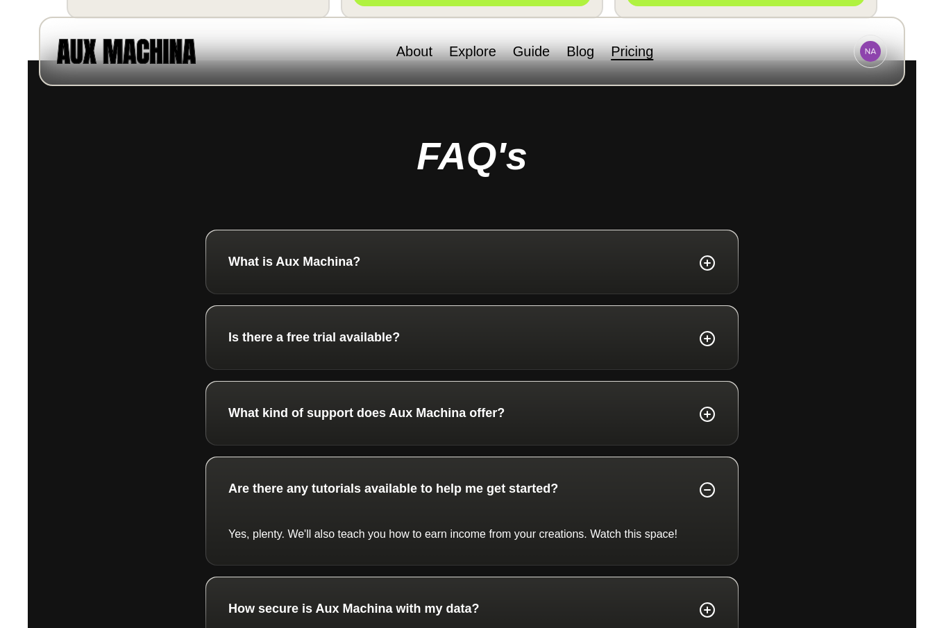
click at [286, 406] on p "What kind of support does Aux Machina offer?" at bounding box center [366, 413] width 276 height 19
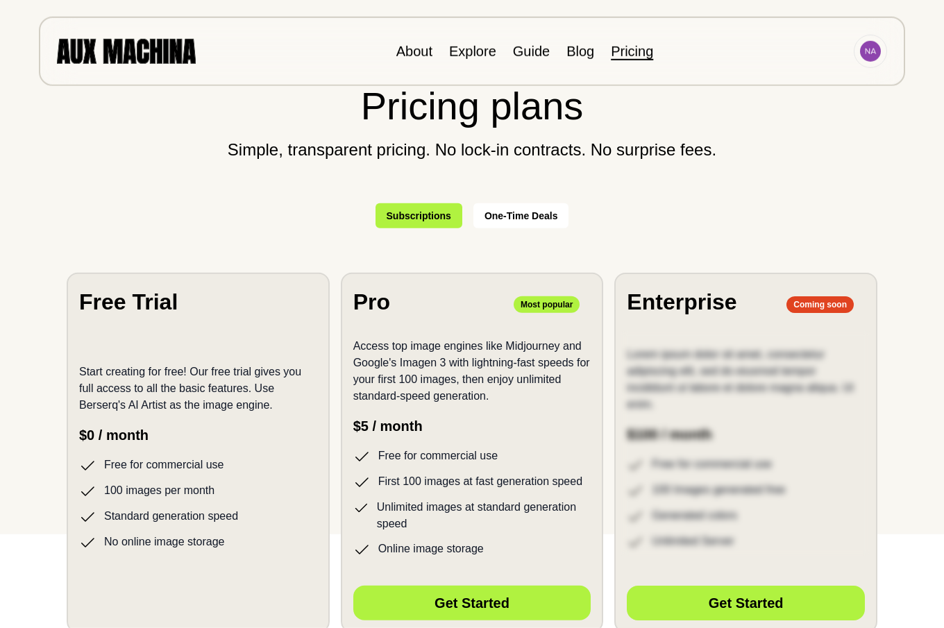
scroll to position [0, 0]
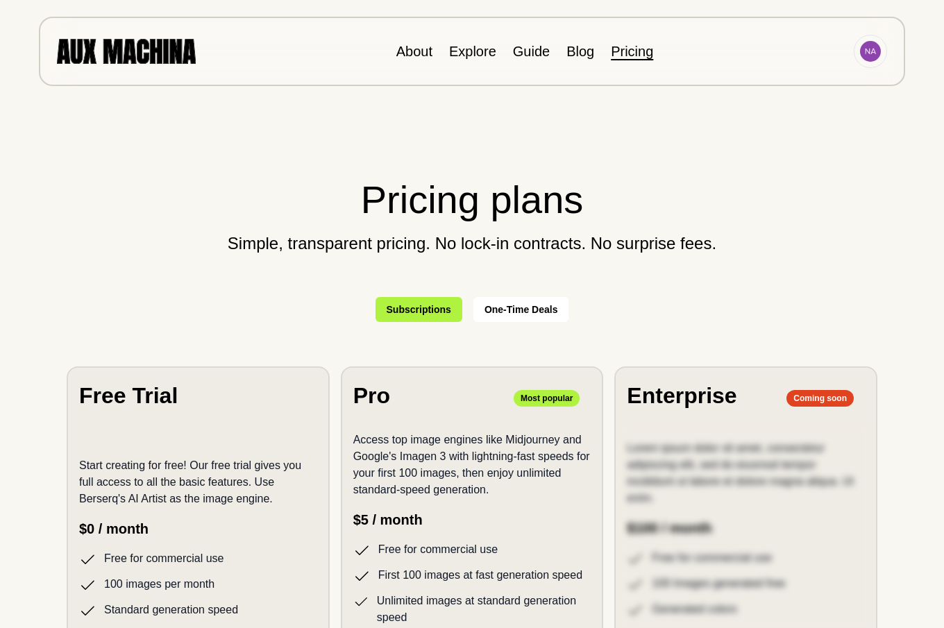
click at [502, 312] on button "One-Time Deals" at bounding box center [522, 309] width 96 height 25
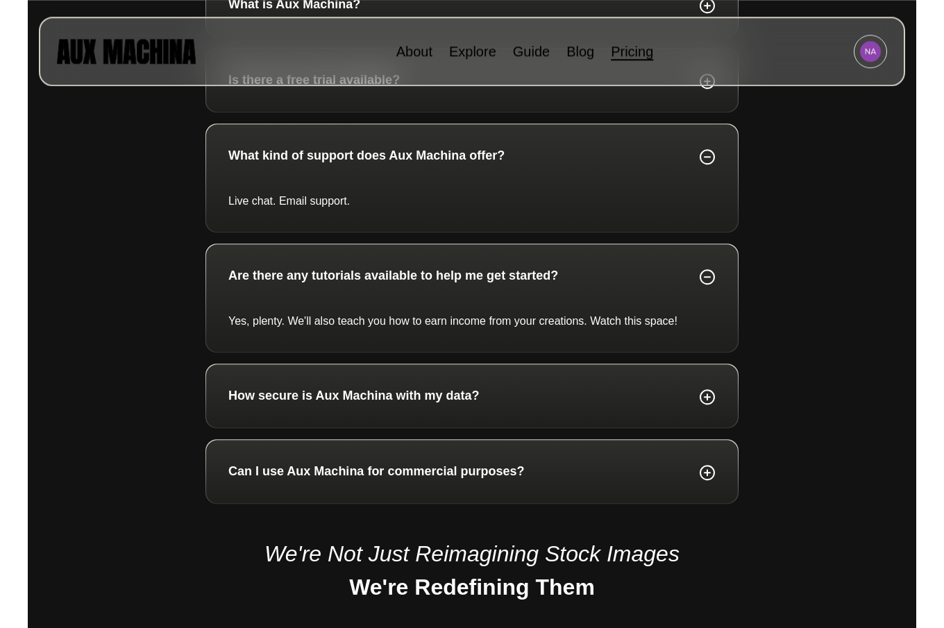
scroll to position [850, 0]
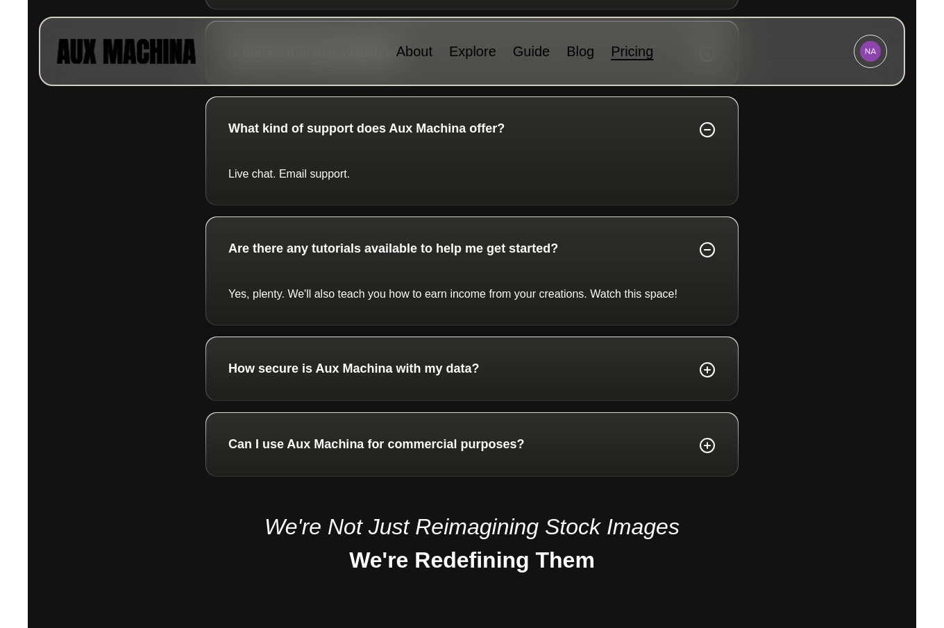
click at [394, 366] on p "How secure is Aux Machina with my data?" at bounding box center [353, 369] width 251 height 19
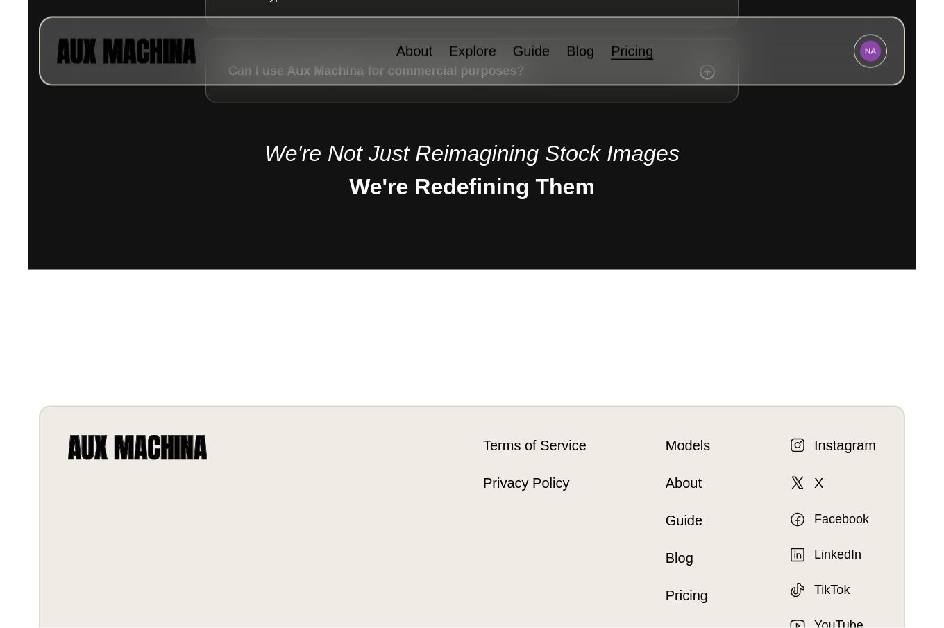
scroll to position [1275, 0]
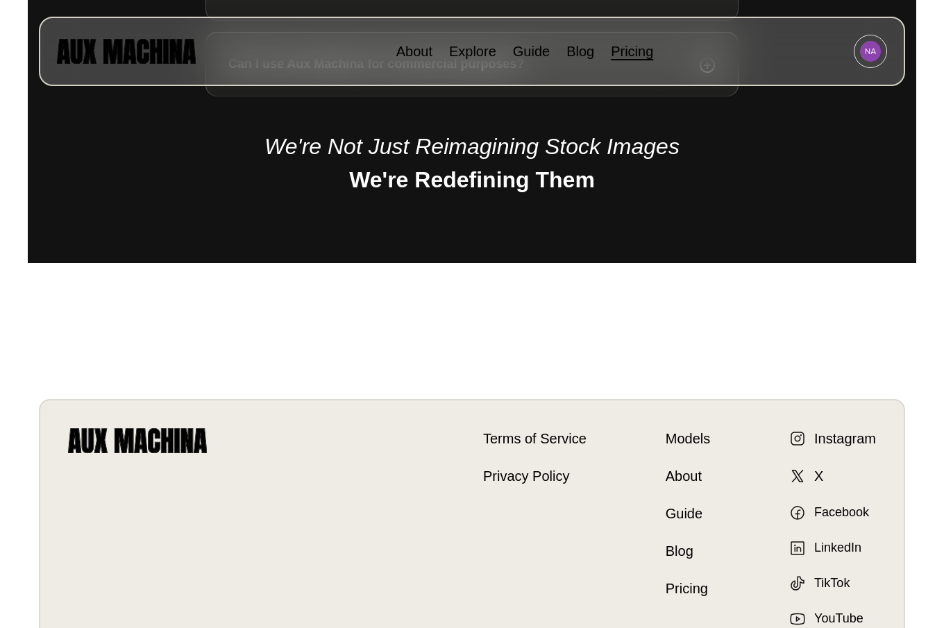
click at [534, 440] on link "Terms of Service" at bounding box center [534, 438] width 103 height 21
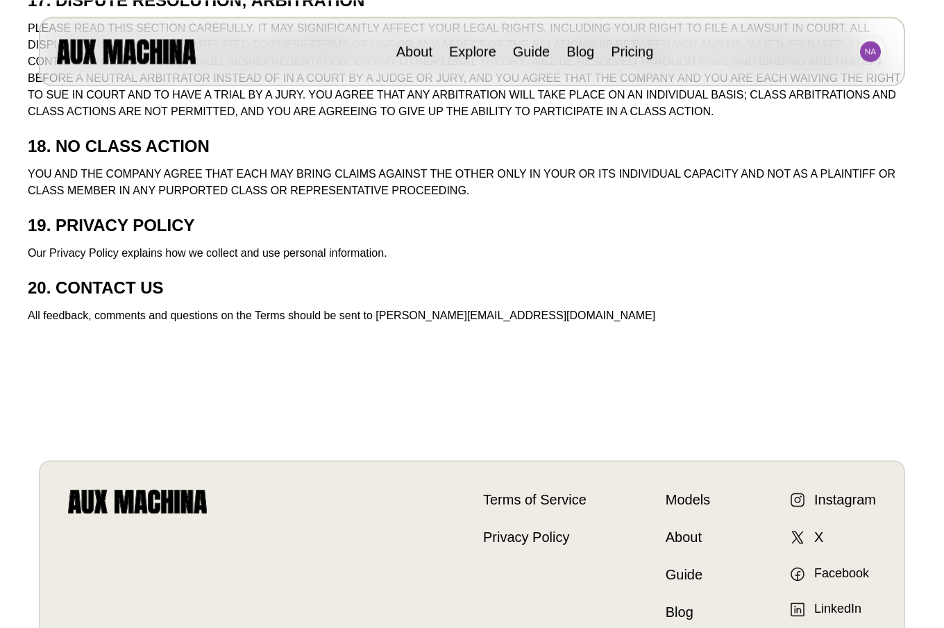
scroll to position [4179, 0]
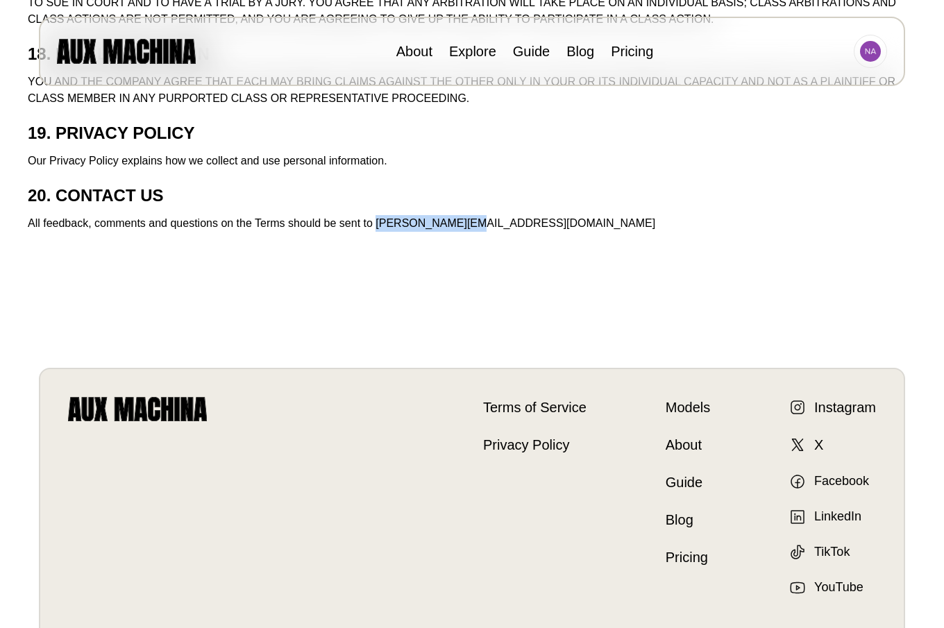
drag, startPoint x: 376, startPoint y: 226, endPoint x: 470, endPoint y: 224, distance: 94.5
click at [470, 224] on p "All feedback, comments and questions on the Terms should be sent to james@berse…" at bounding box center [472, 223] width 889 height 17
copy p "james@berserq.io"
click at [869, 52] on img at bounding box center [870, 51] width 21 height 21
click at [763, 117] on li "Sign out" at bounding box center [818, 114] width 139 height 31
